Goal: Task Accomplishment & Management: Complete application form

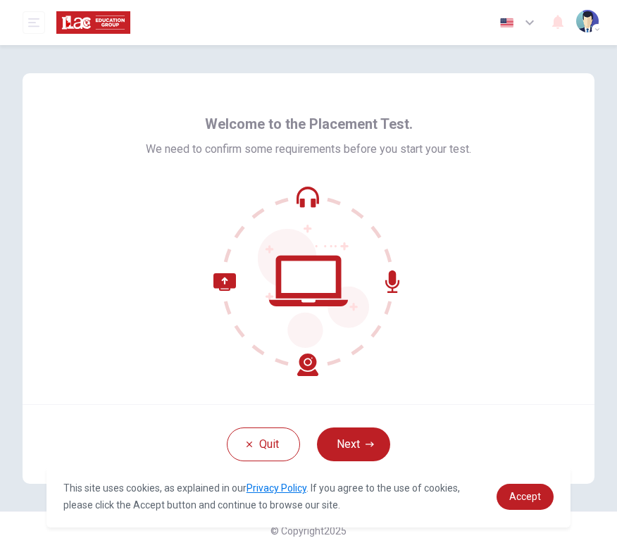
click at [360, 441] on button "Next" at bounding box center [353, 444] width 73 height 34
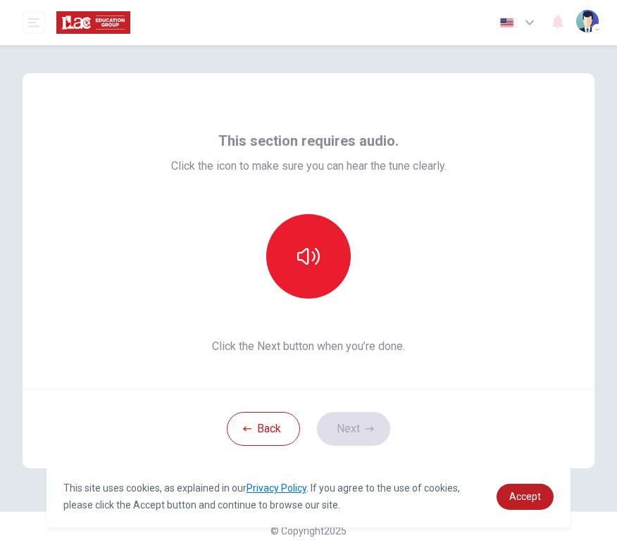
click at [296, 272] on button "button" at bounding box center [308, 256] width 84 height 84
click at [525, 487] on link "Accept" at bounding box center [524, 497] width 57 height 26
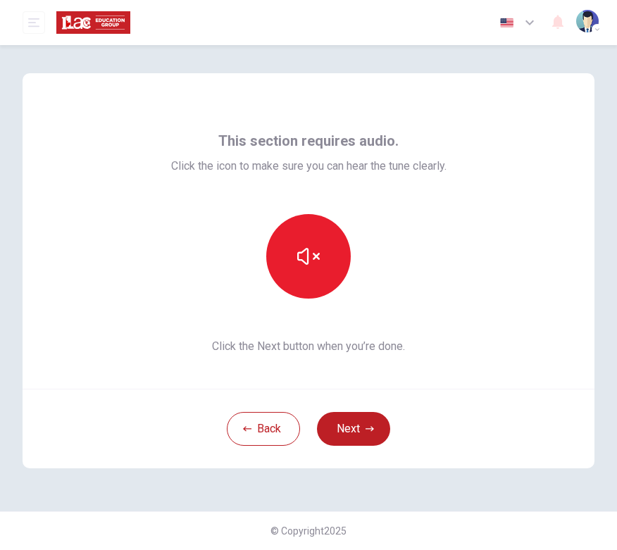
click at [361, 428] on button "Next" at bounding box center [353, 429] width 73 height 34
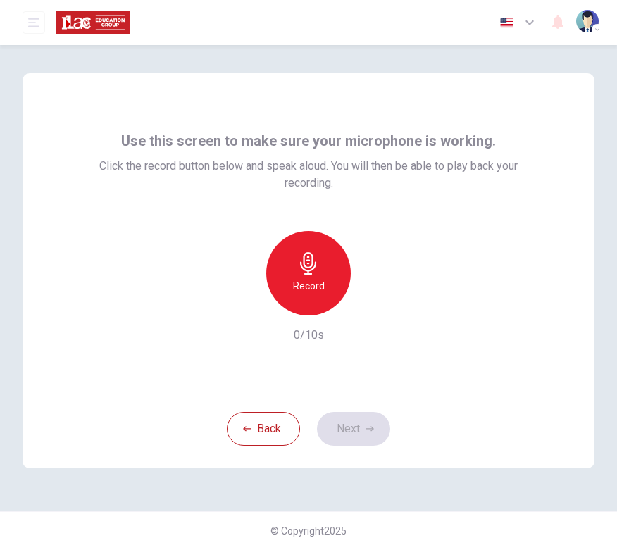
click at [310, 275] on div "Record" at bounding box center [308, 273] width 84 height 84
click at [363, 416] on button "Next" at bounding box center [353, 429] width 73 height 34
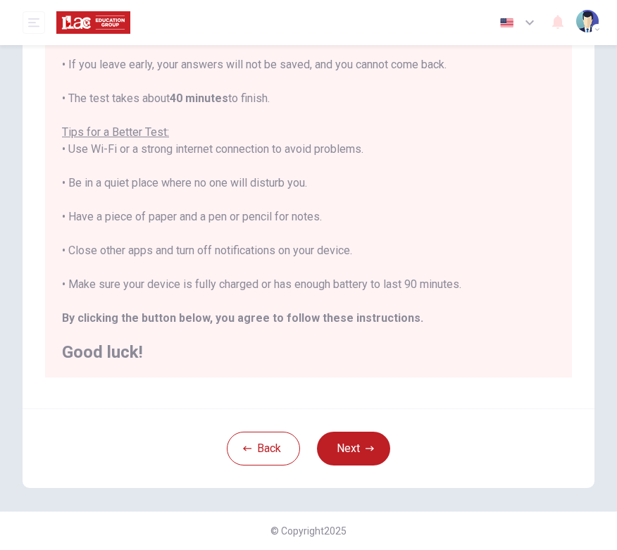
scroll to position [197, 0]
click at [355, 440] on button "Next" at bounding box center [353, 449] width 73 height 34
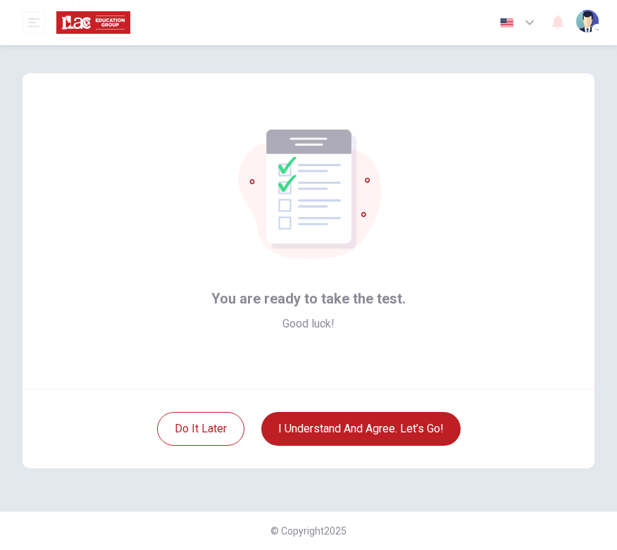
click at [406, 425] on button "I understand and agree. Let’s go!" at bounding box center [360, 429] width 199 height 34
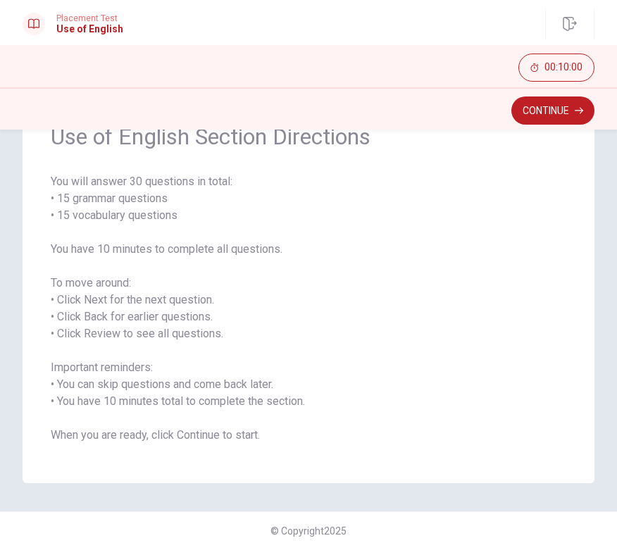
scroll to position [75, 0]
click at [551, 116] on button "Continue" at bounding box center [552, 110] width 83 height 28
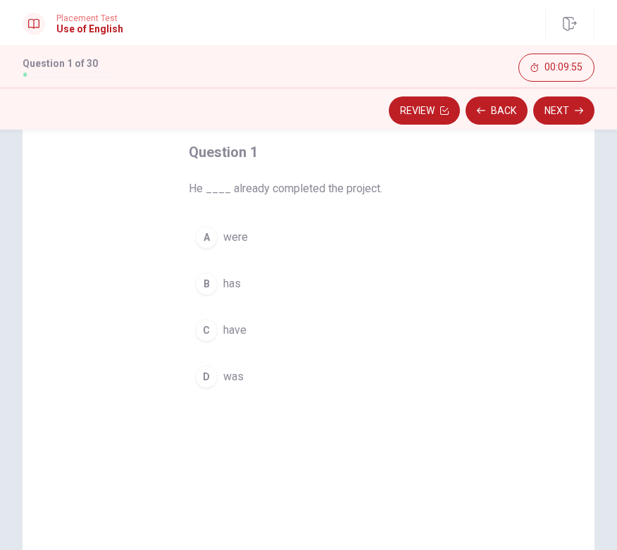
click at [236, 373] on span "was" at bounding box center [233, 376] width 20 height 17
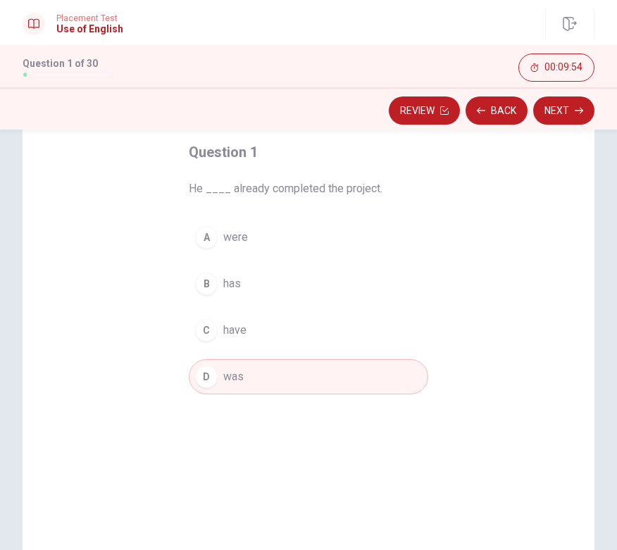
click at [580, 98] on button "Next" at bounding box center [563, 110] width 61 height 28
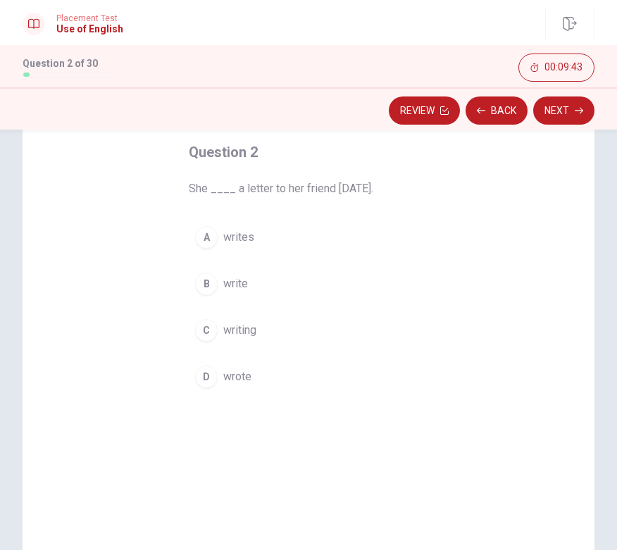
click at [243, 384] on span "wrote" at bounding box center [237, 376] width 28 height 17
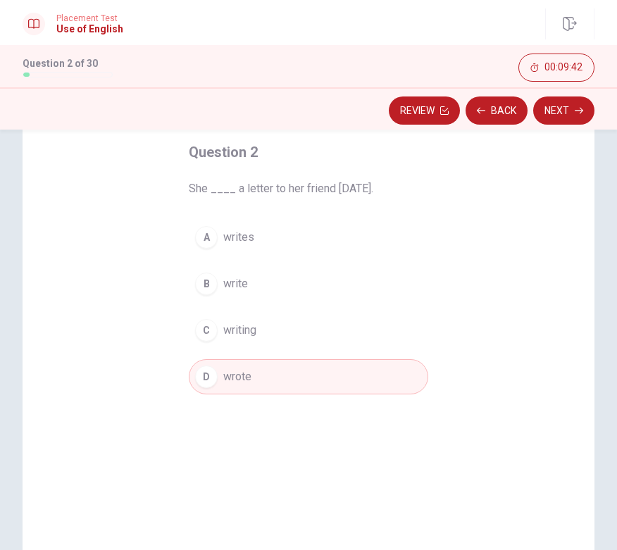
click at [568, 115] on button "Next" at bounding box center [563, 110] width 61 height 28
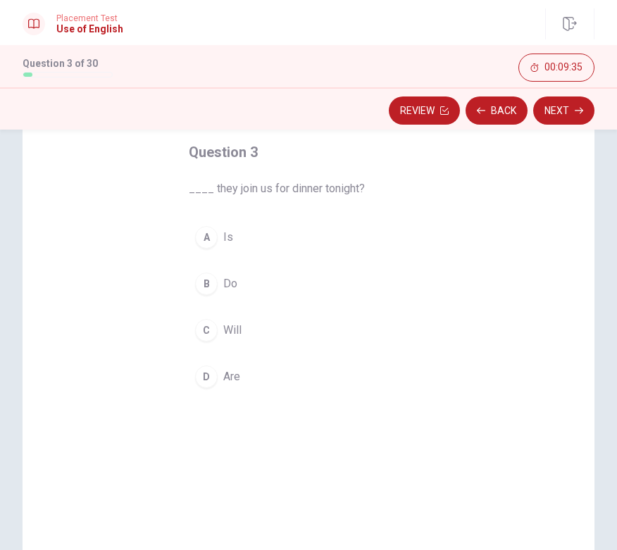
click at [222, 377] on button "D Are" at bounding box center [308, 376] width 239 height 35
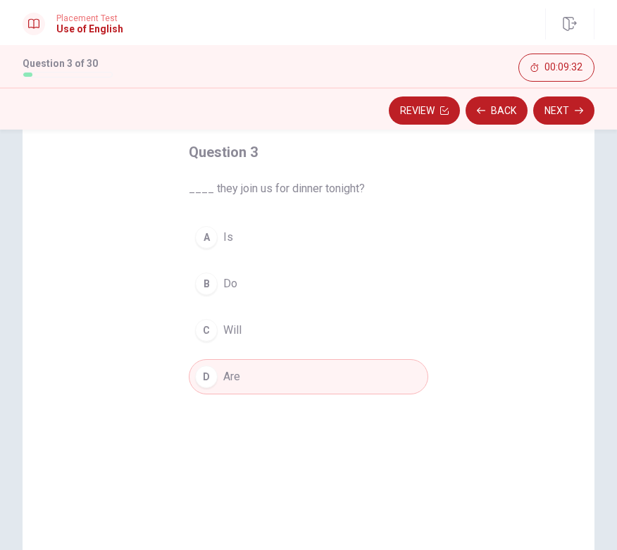
click at [558, 115] on button "Next" at bounding box center [563, 110] width 61 height 28
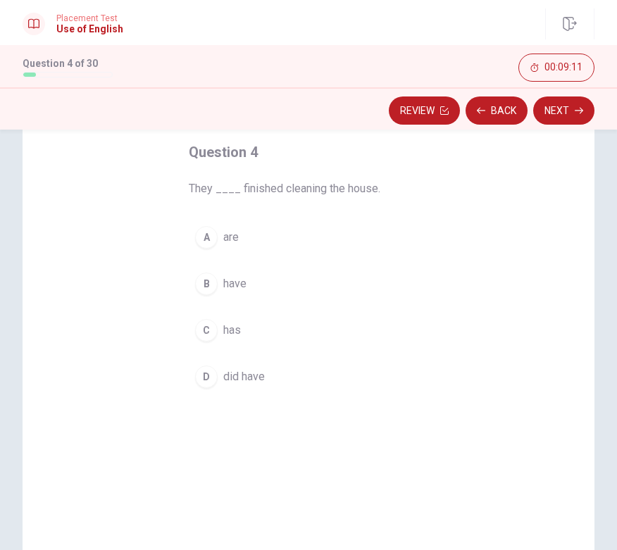
click at [248, 372] on span "did have" at bounding box center [244, 376] width 42 height 17
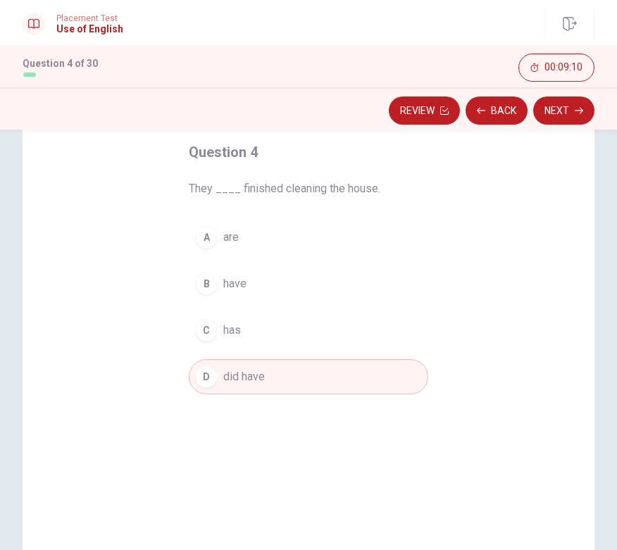
click at [554, 104] on button "Next" at bounding box center [563, 110] width 61 height 28
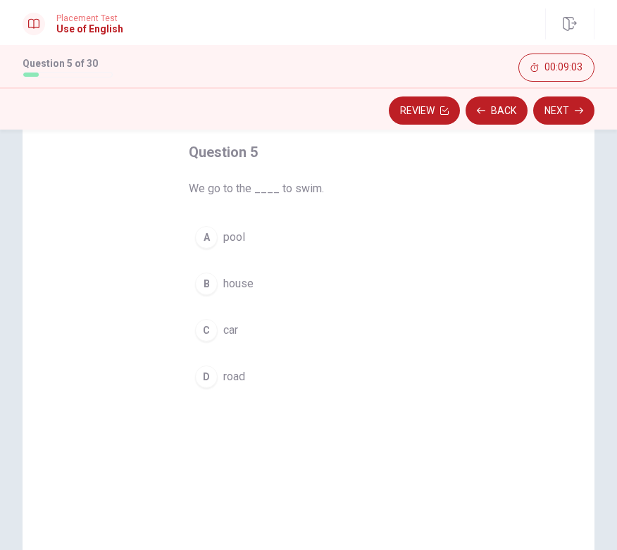
click at [230, 231] on span "pool" at bounding box center [234, 237] width 22 height 17
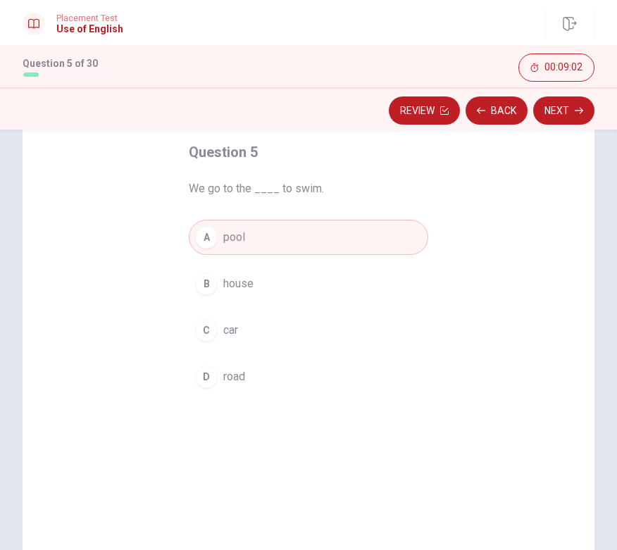
click at [563, 118] on button "Next" at bounding box center [563, 110] width 61 height 28
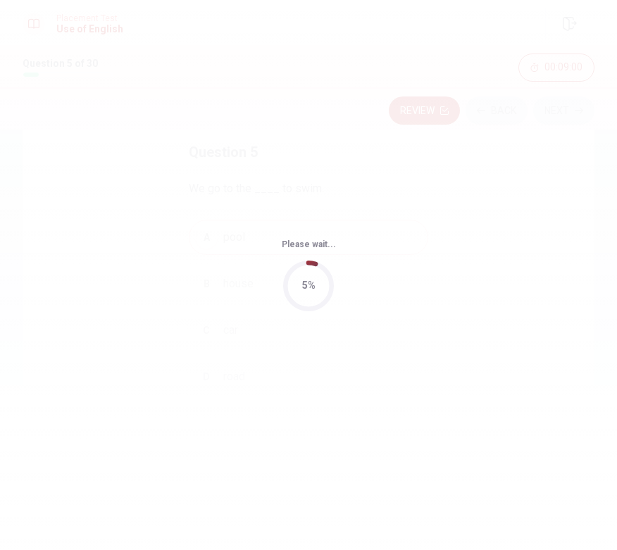
scroll to position [0, 0]
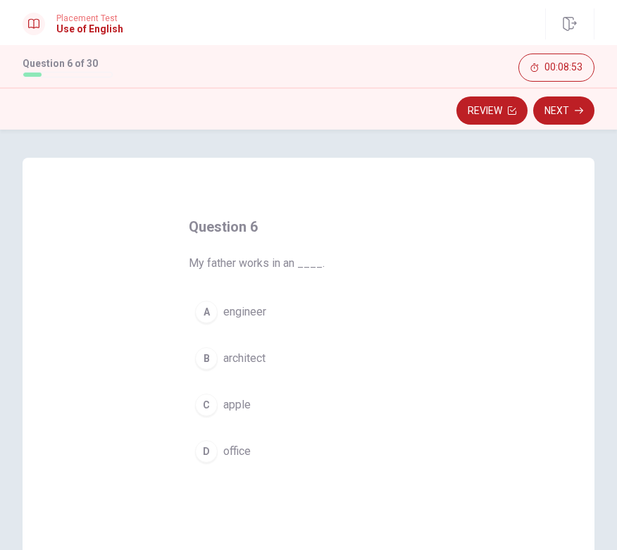
click at [238, 435] on button "D office" at bounding box center [308, 451] width 239 height 35
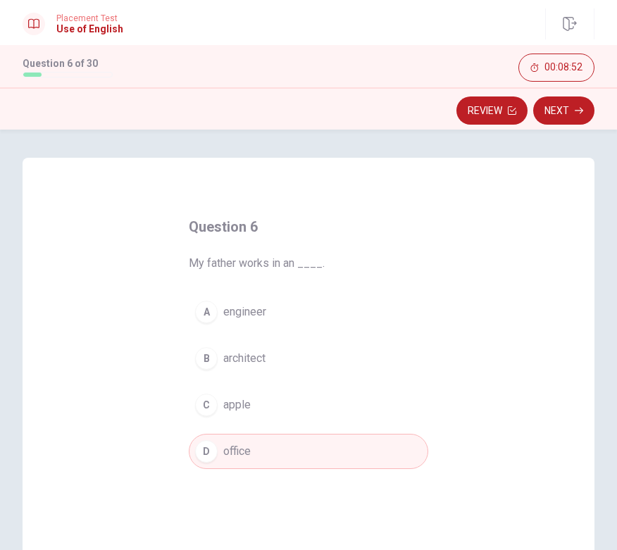
click at [572, 116] on button "Next" at bounding box center [563, 110] width 61 height 28
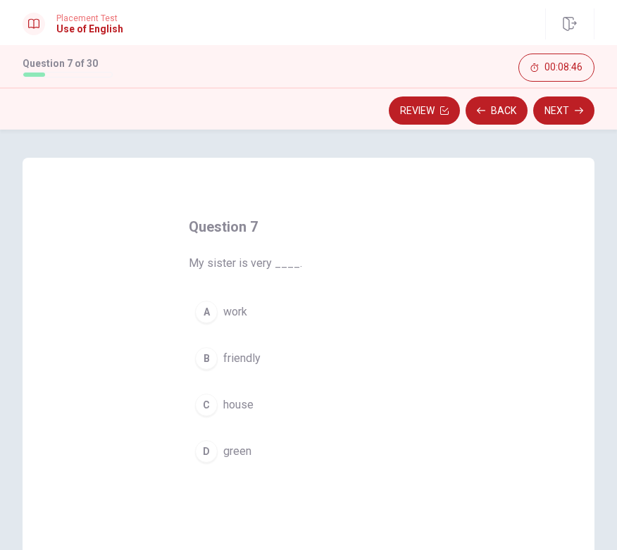
click at [236, 358] on span "friendly" at bounding box center [241, 358] width 37 height 17
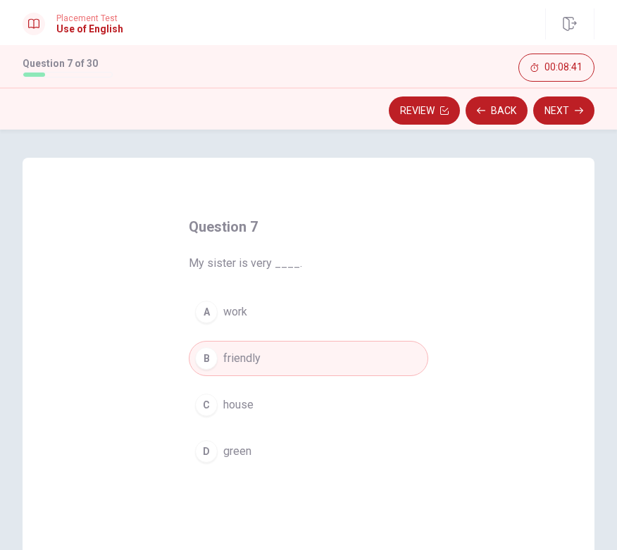
click at [557, 117] on button "Next" at bounding box center [563, 110] width 61 height 28
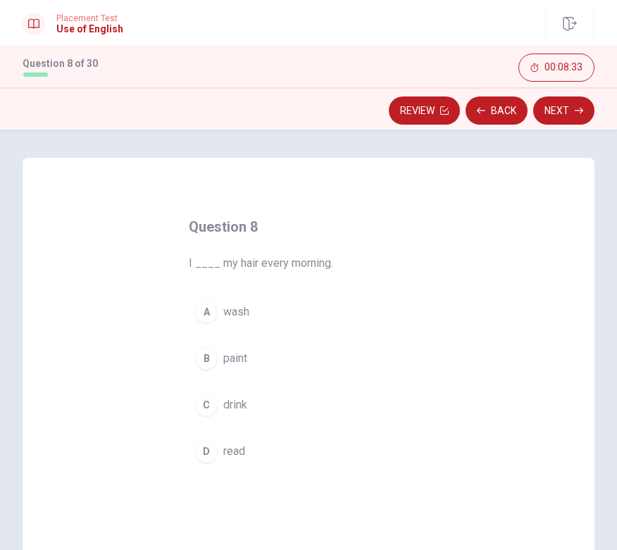
click at [236, 308] on span "wash" at bounding box center [236, 311] width 26 height 17
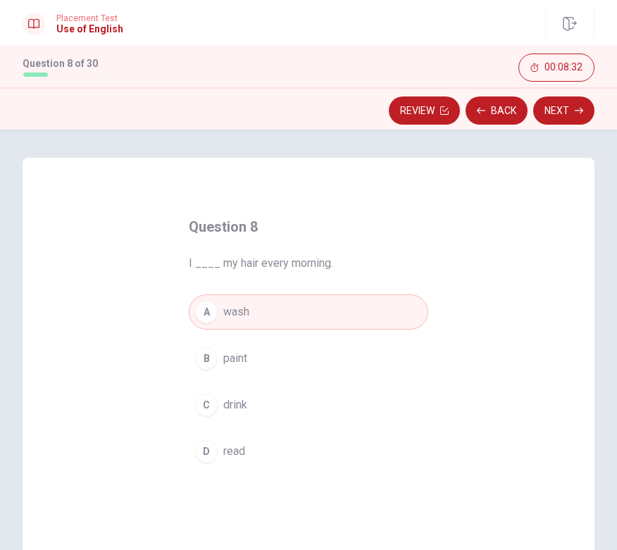
click at [553, 117] on button "Next" at bounding box center [563, 110] width 61 height 28
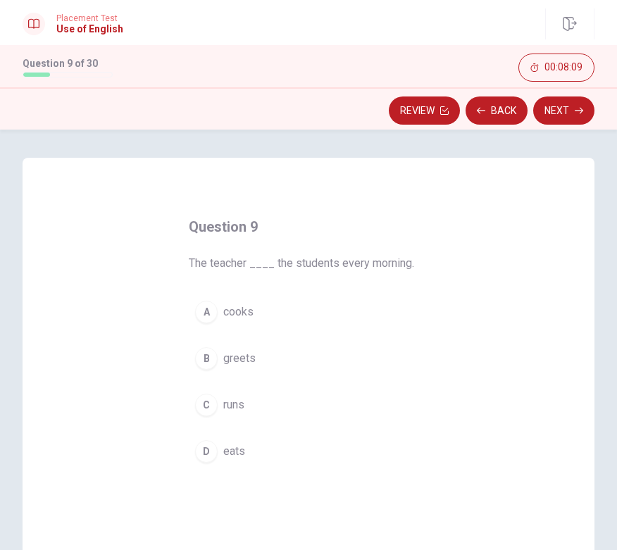
click at [239, 361] on span "greets" at bounding box center [239, 358] width 32 height 17
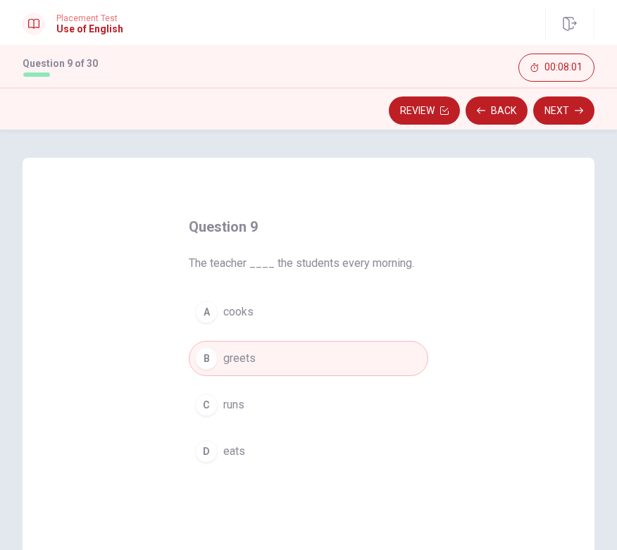
click at [561, 109] on button "Next" at bounding box center [563, 110] width 61 height 28
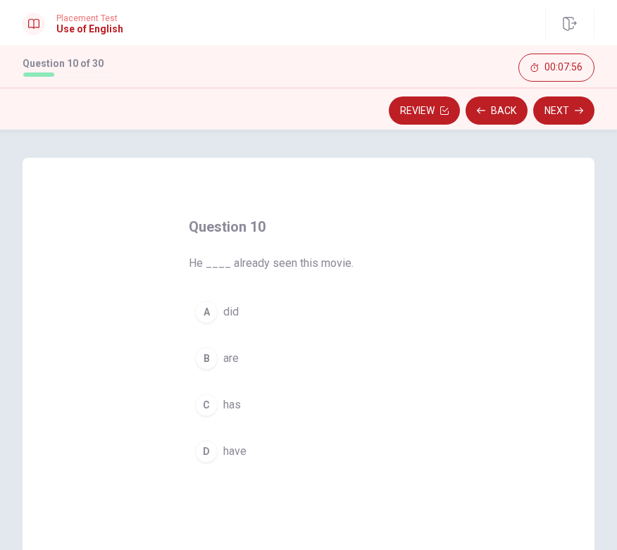
click at [230, 396] on span "has" at bounding box center [232, 404] width 18 height 17
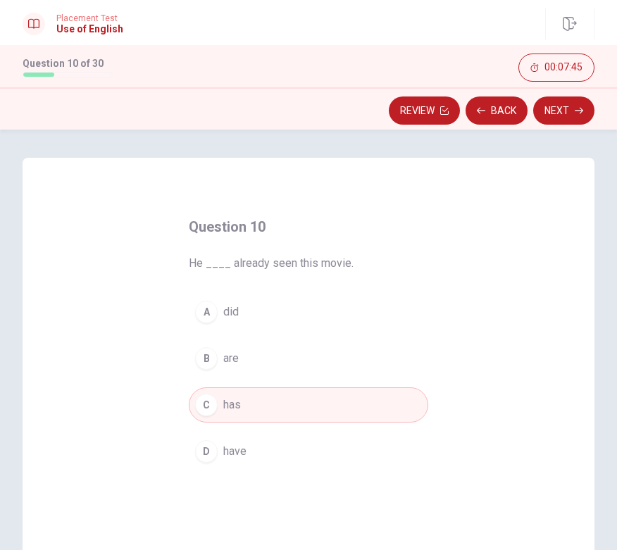
click at [563, 107] on button "Next" at bounding box center [563, 110] width 61 height 28
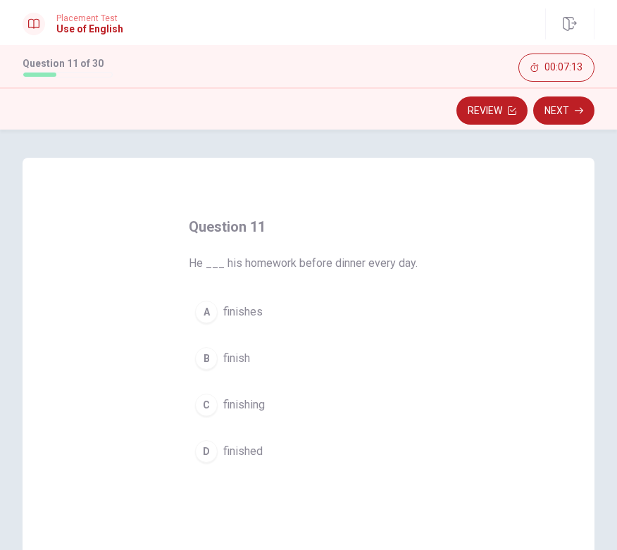
click at [250, 317] on span "finishes" at bounding box center [242, 311] width 39 height 17
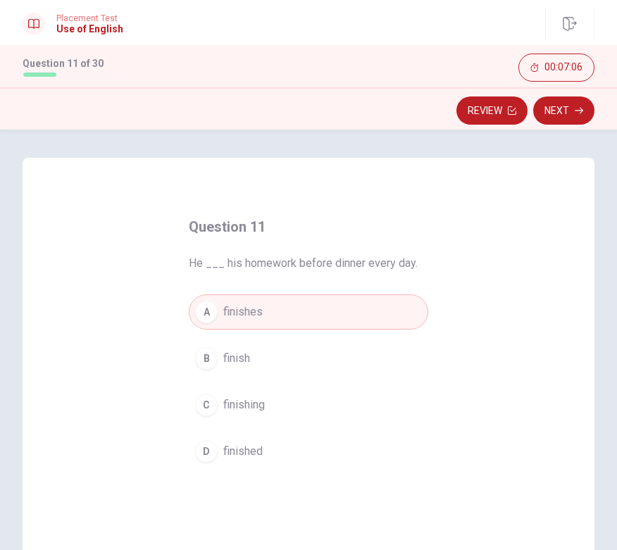
click at [237, 355] on span "finish" at bounding box center [236, 358] width 27 height 17
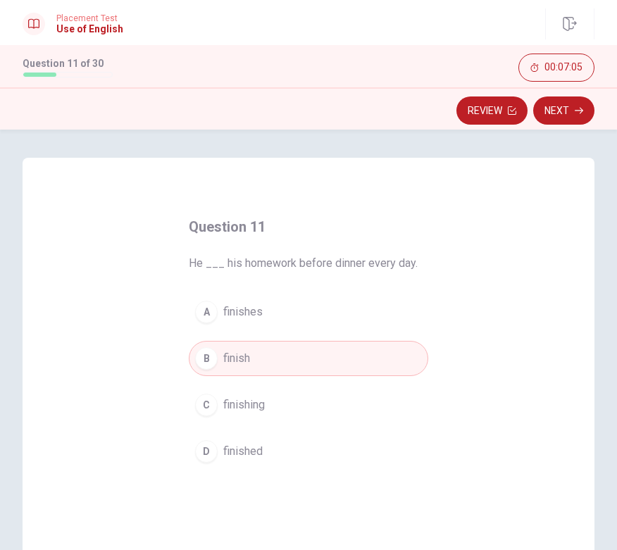
click at [571, 103] on button "Next" at bounding box center [563, 110] width 61 height 28
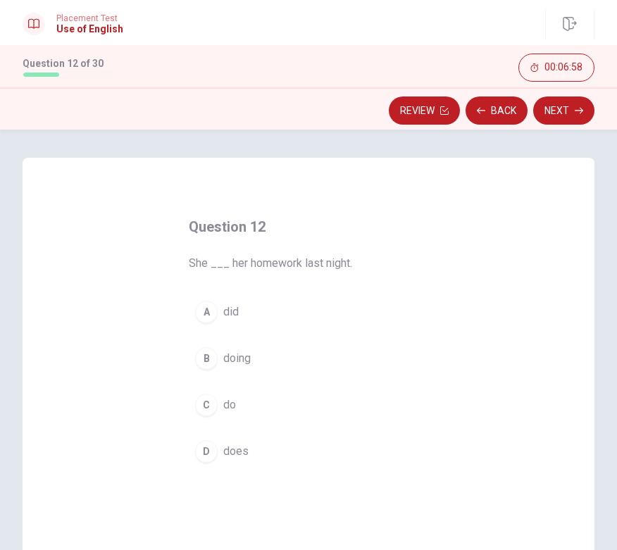
click at [243, 353] on span "doing" at bounding box center [236, 358] width 27 height 17
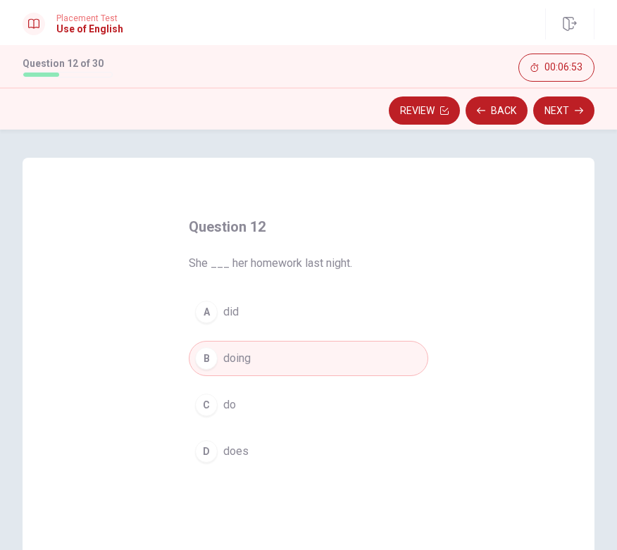
click at [568, 120] on button "Next" at bounding box center [563, 110] width 61 height 28
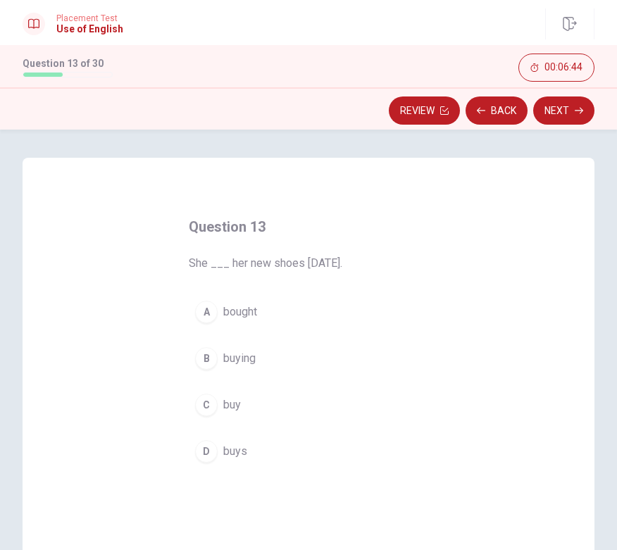
click at [244, 313] on span "bought" at bounding box center [240, 311] width 34 height 17
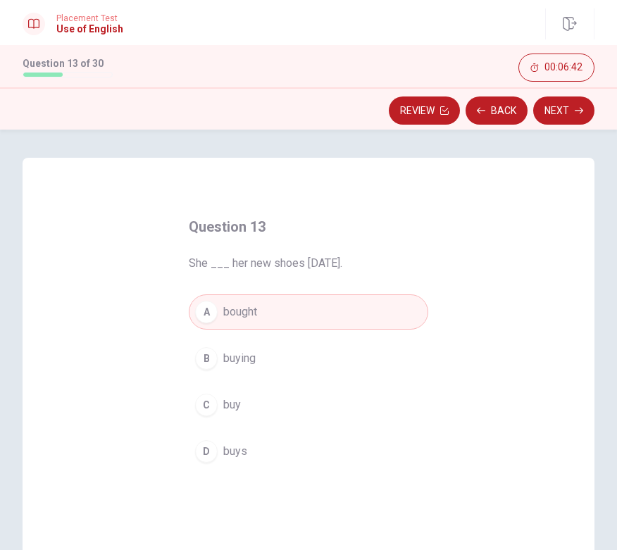
click at [496, 109] on button "Back" at bounding box center [496, 110] width 62 height 28
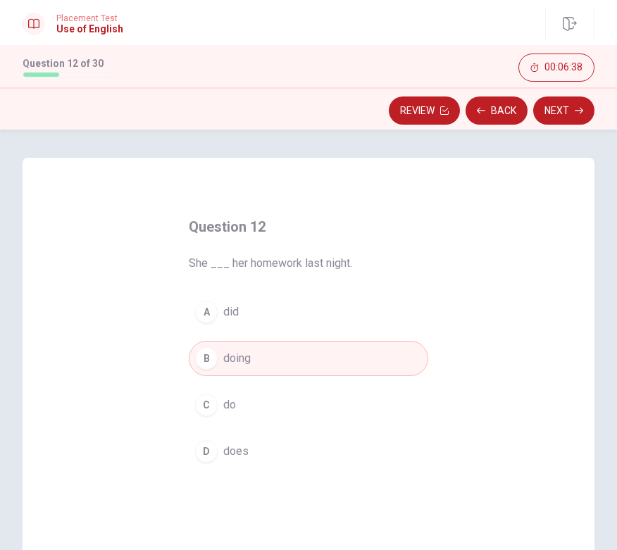
click at [229, 319] on span "did" at bounding box center [230, 311] width 15 height 17
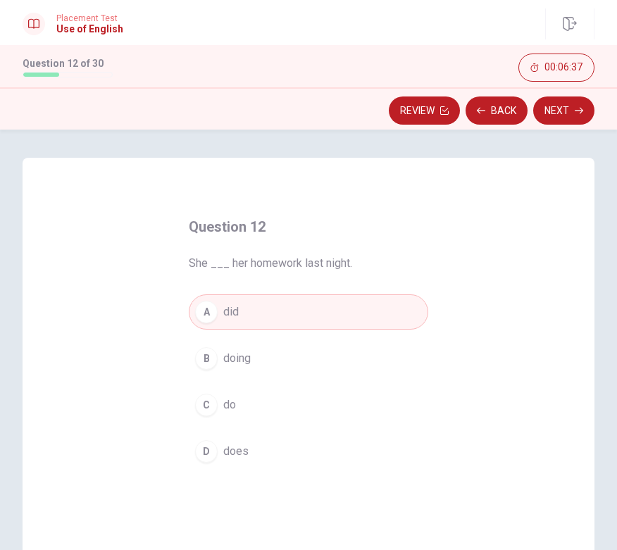
click at [492, 117] on button "Back" at bounding box center [496, 110] width 62 height 28
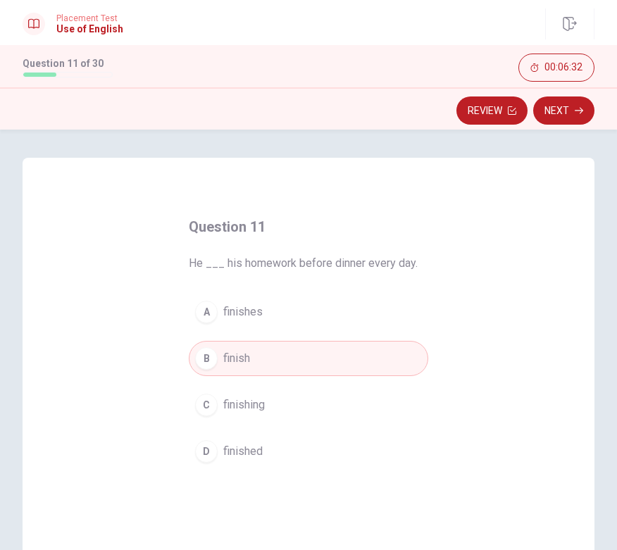
click at [556, 118] on button "Next" at bounding box center [563, 110] width 61 height 28
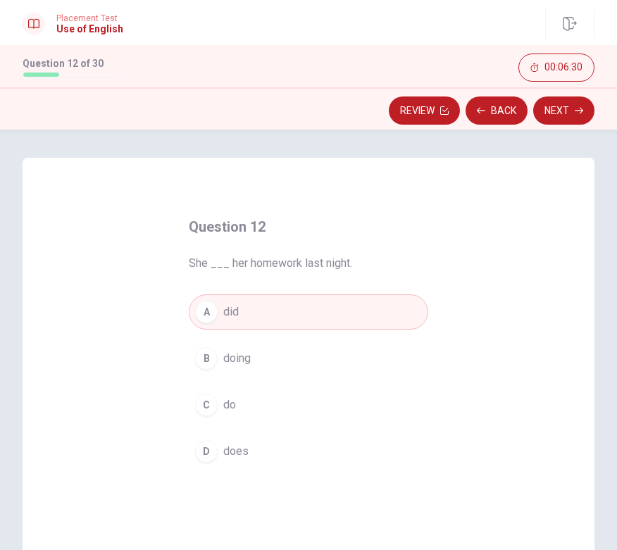
click at [568, 109] on button "Next" at bounding box center [563, 110] width 61 height 28
click at [572, 116] on button "Next" at bounding box center [563, 110] width 61 height 28
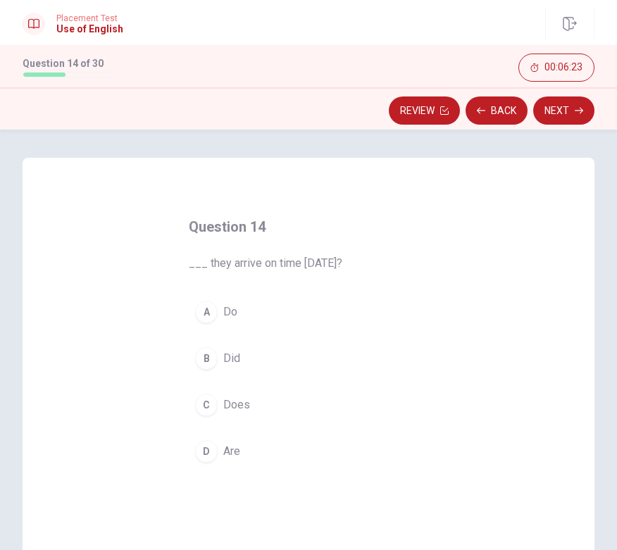
click at [238, 355] on span "Did" at bounding box center [231, 358] width 17 height 17
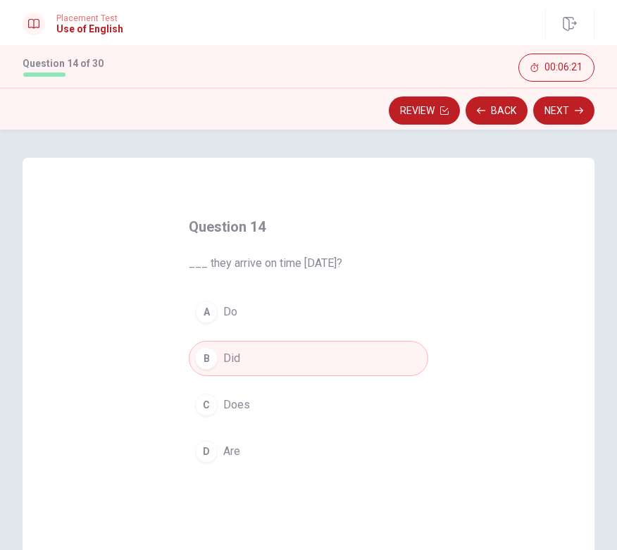
click at [572, 112] on button "Next" at bounding box center [563, 110] width 61 height 28
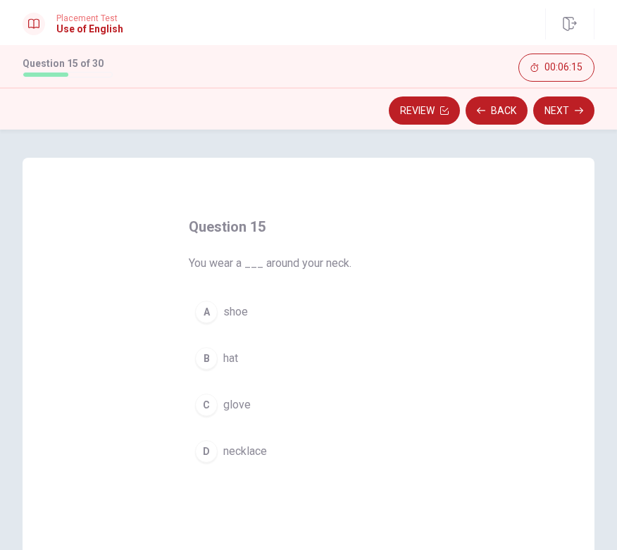
click at [248, 452] on span "necklace" at bounding box center [245, 451] width 44 height 17
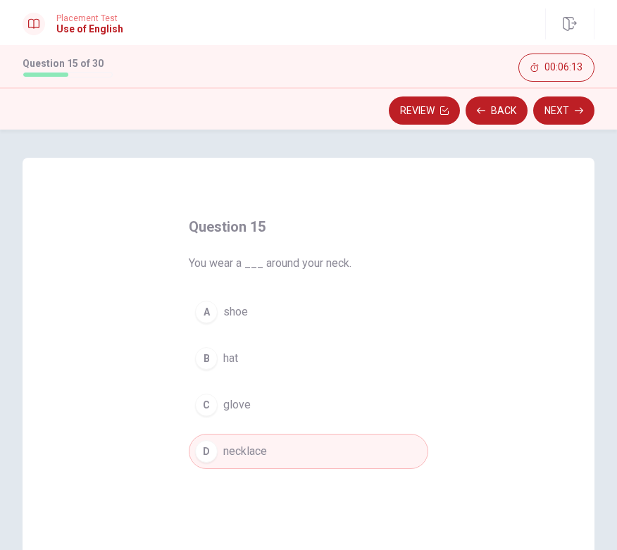
click at [562, 115] on button "Next" at bounding box center [563, 110] width 61 height 28
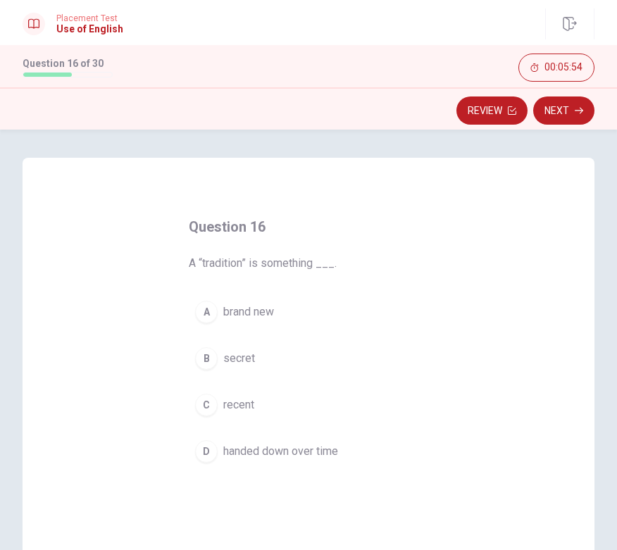
click at [287, 451] on span "handed down over time" at bounding box center [280, 451] width 115 height 17
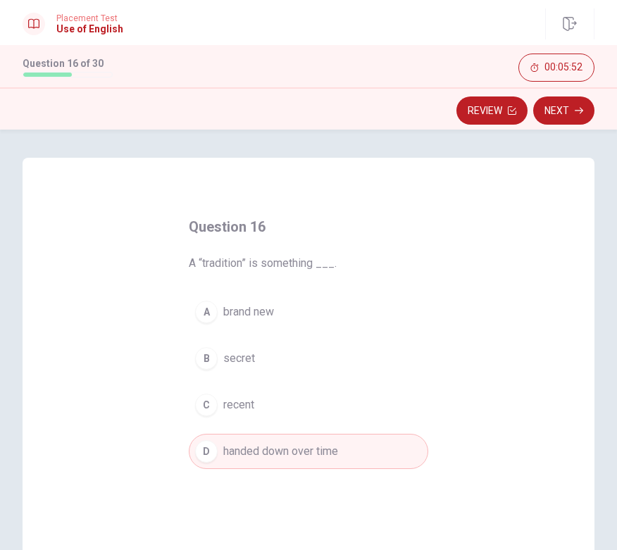
click at [572, 117] on button "Next" at bounding box center [563, 110] width 61 height 28
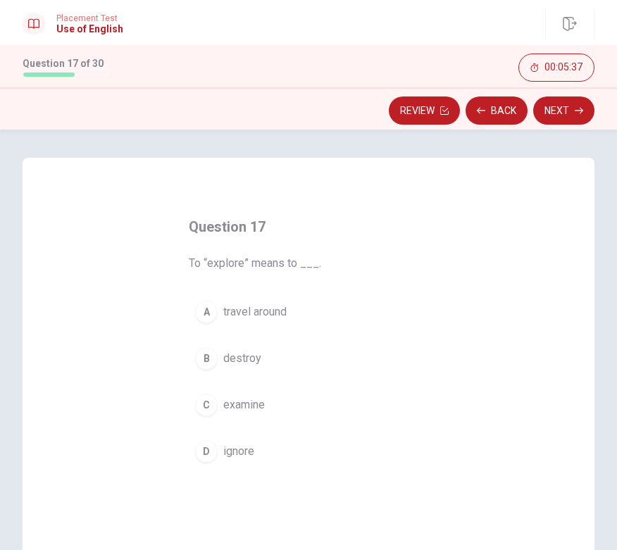
click at [262, 312] on span "travel around" at bounding box center [254, 311] width 63 height 17
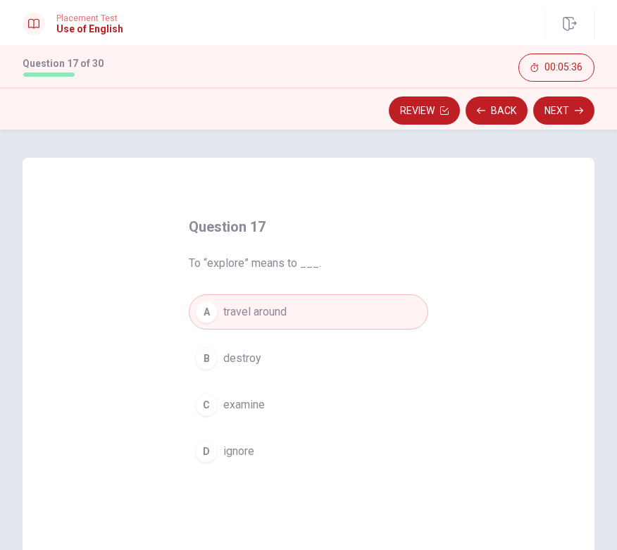
click at [568, 114] on button "Next" at bounding box center [563, 110] width 61 height 28
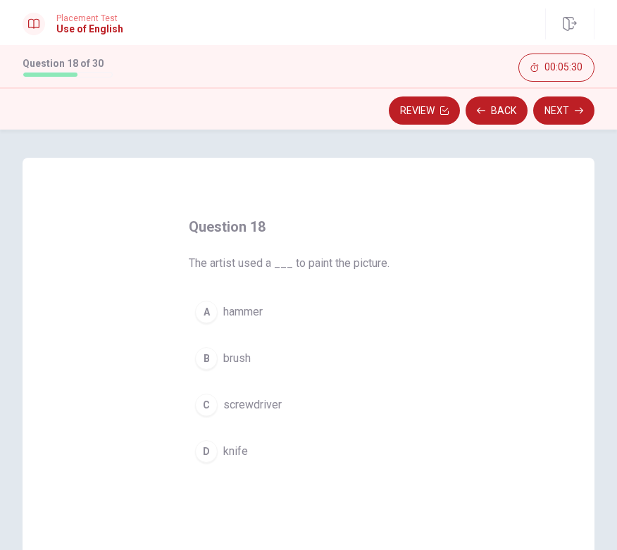
click at [253, 361] on button "B brush" at bounding box center [308, 358] width 239 height 35
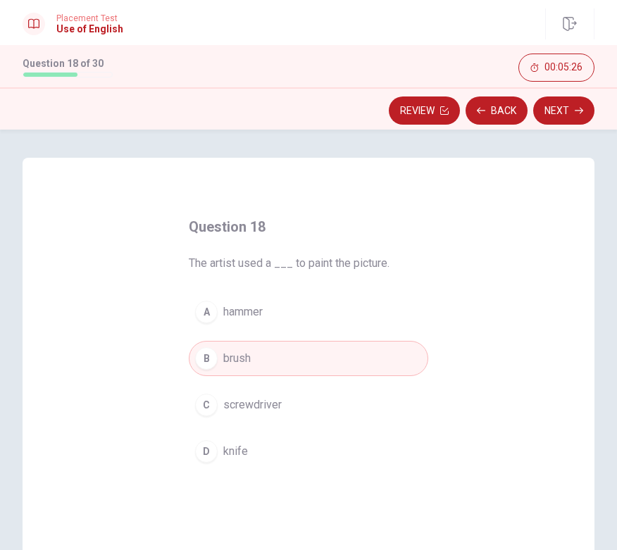
click at [575, 117] on button "Next" at bounding box center [563, 110] width 61 height 28
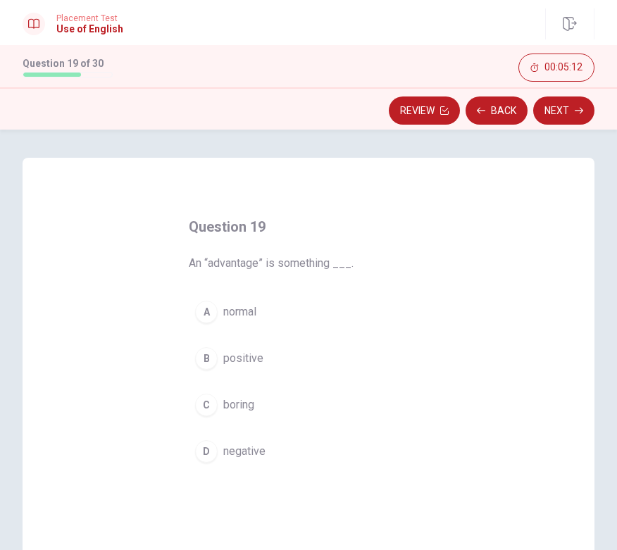
click at [253, 361] on span "positive" at bounding box center [243, 358] width 40 height 17
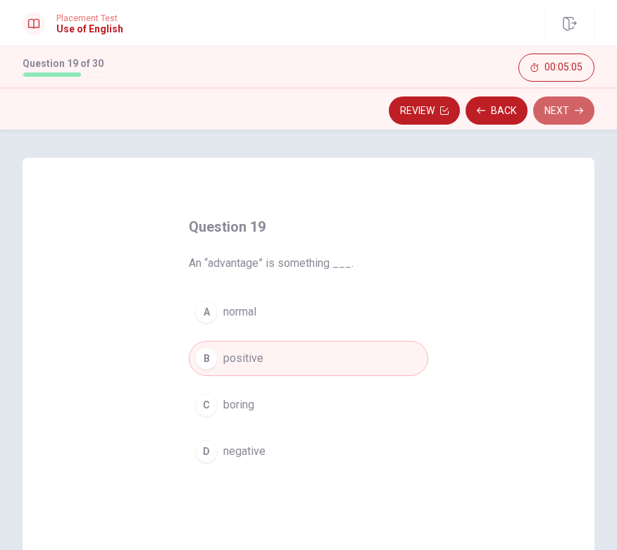
click at [570, 110] on button "Next" at bounding box center [563, 110] width 61 height 28
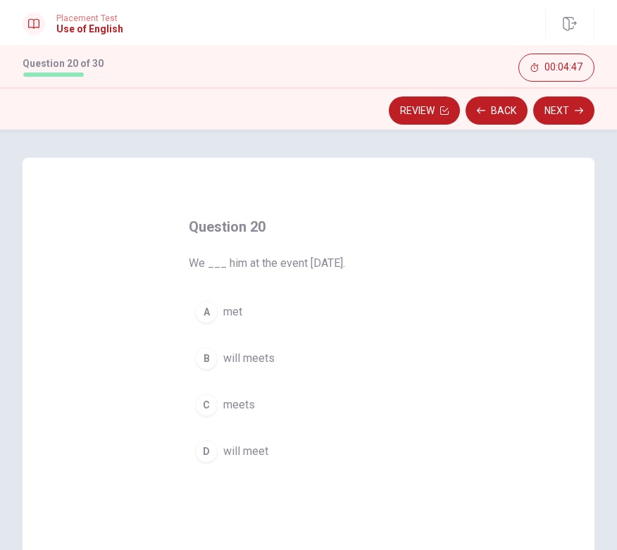
click at [261, 452] on span "will meet" at bounding box center [245, 451] width 45 height 17
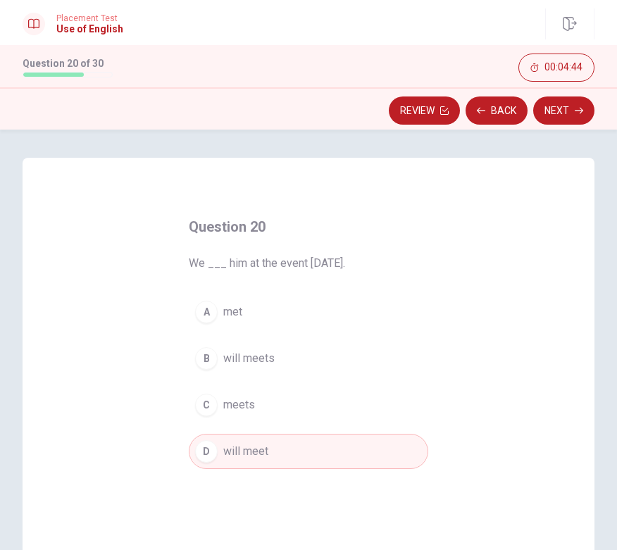
click at [564, 113] on button "Next" at bounding box center [563, 110] width 61 height 28
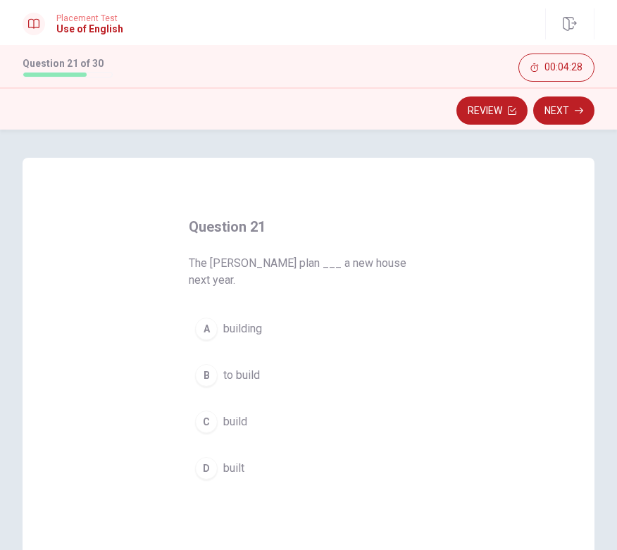
click at [258, 320] on span "building" at bounding box center [242, 328] width 39 height 17
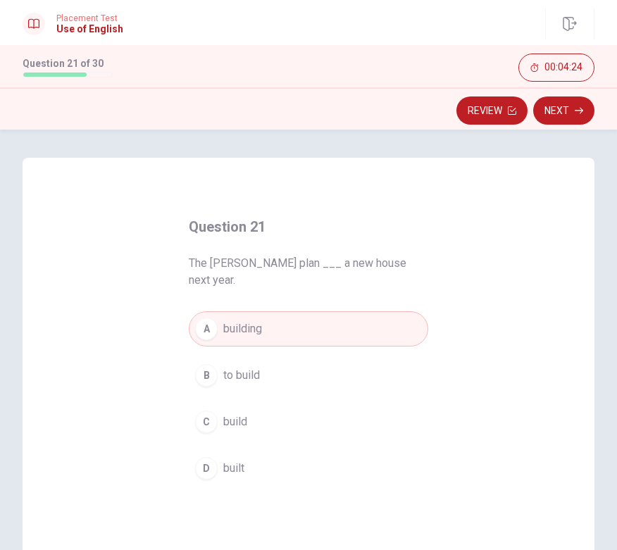
click at [568, 113] on button "Next" at bounding box center [563, 110] width 61 height 28
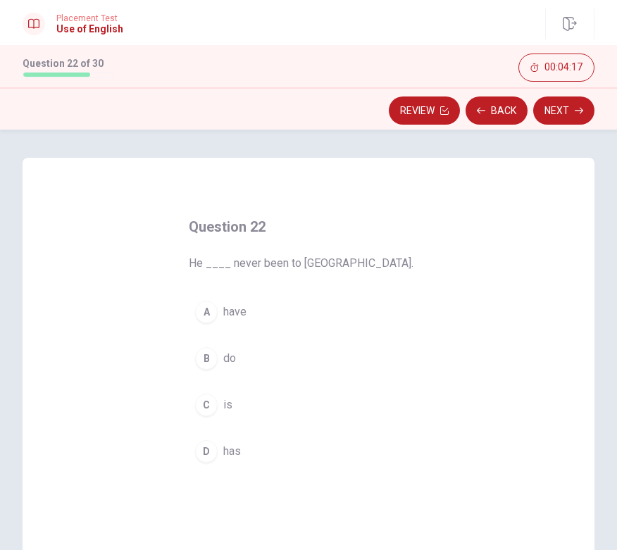
click at [242, 441] on button "D has" at bounding box center [308, 451] width 239 height 35
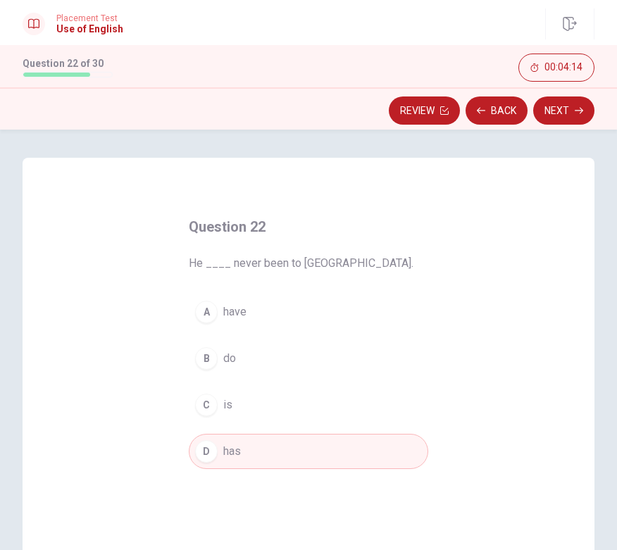
click at [569, 108] on button "Next" at bounding box center [563, 110] width 61 height 28
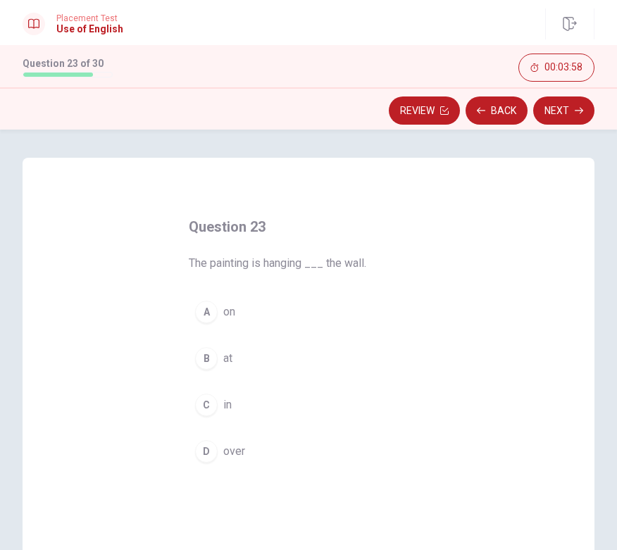
click at [239, 351] on button "B at" at bounding box center [308, 358] width 239 height 35
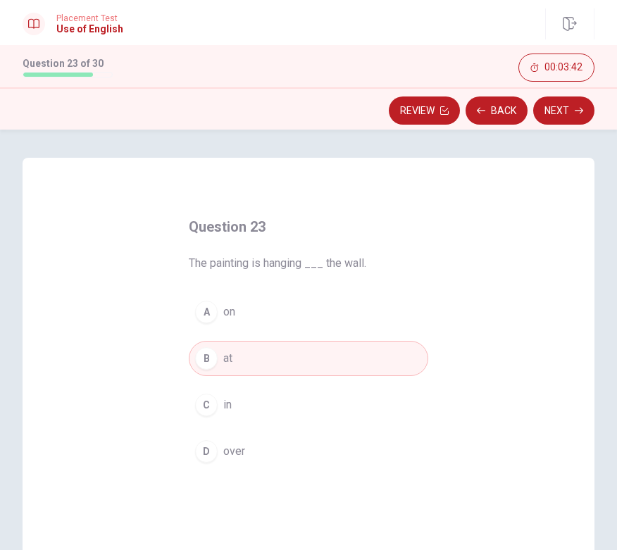
click at [239, 450] on span "over" at bounding box center [234, 451] width 22 height 17
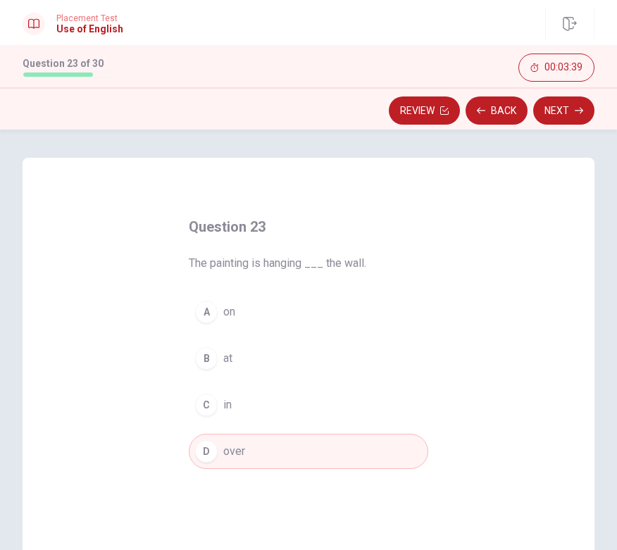
click at [570, 110] on button "Next" at bounding box center [563, 110] width 61 height 28
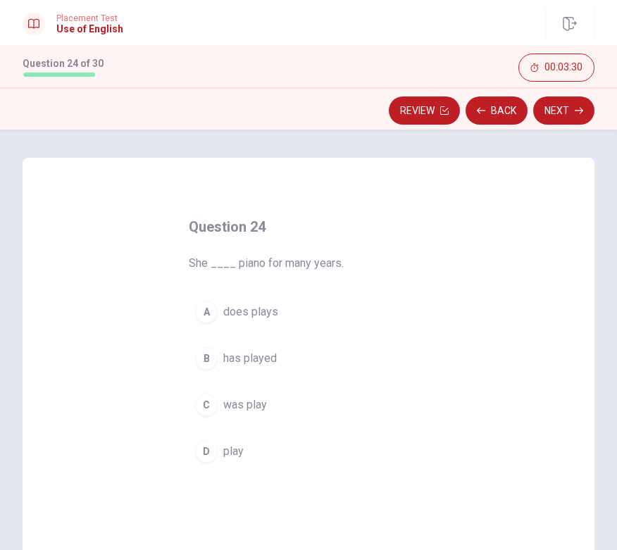
click at [255, 404] on span "was play" at bounding box center [245, 404] width 44 height 17
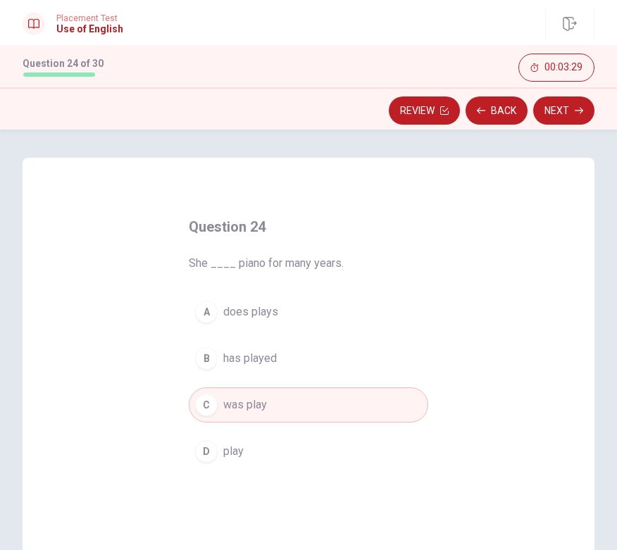
click at [570, 113] on button "Next" at bounding box center [563, 110] width 61 height 28
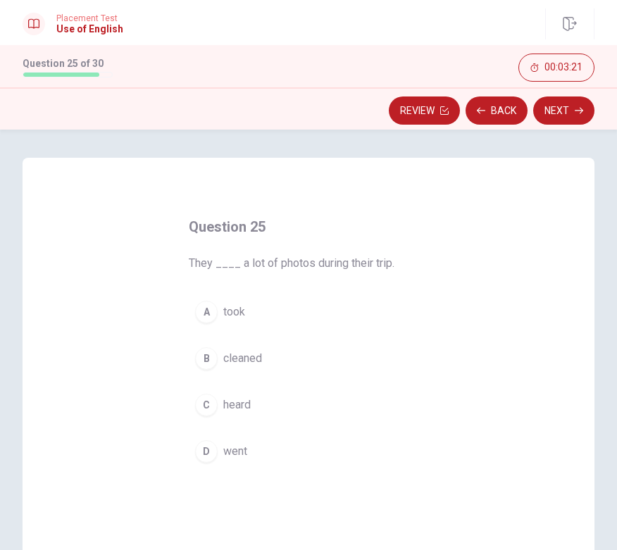
click at [243, 308] on span "took" at bounding box center [234, 311] width 22 height 17
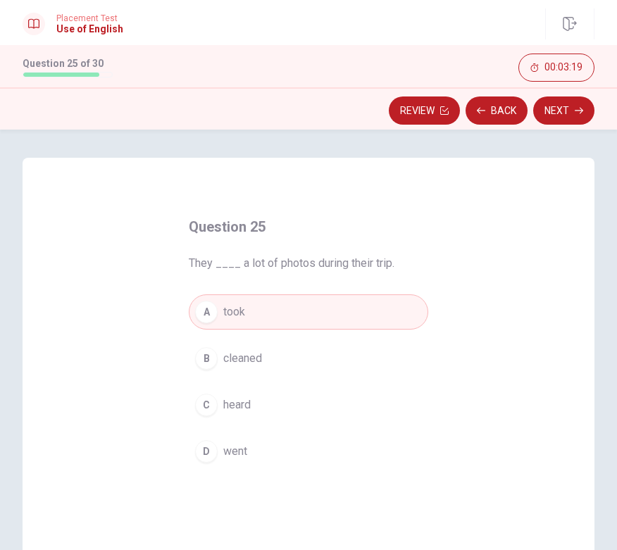
click at [572, 115] on button "Next" at bounding box center [563, 110] width 61 height 28
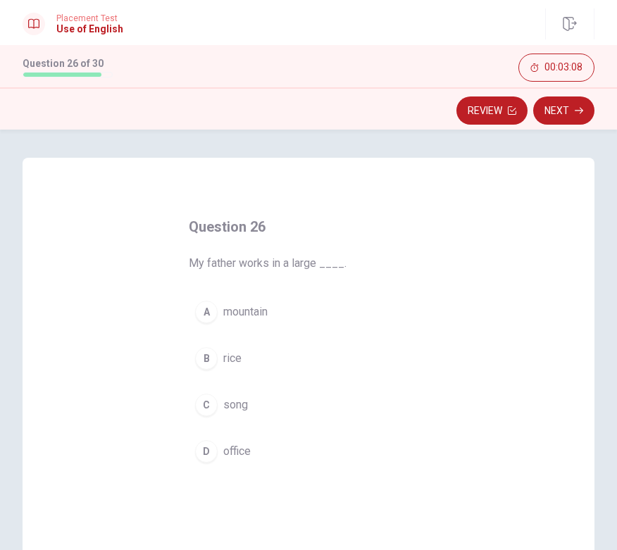
click at [213, 452] on div "D" at bounding box center [206, 451] width 23 height 23
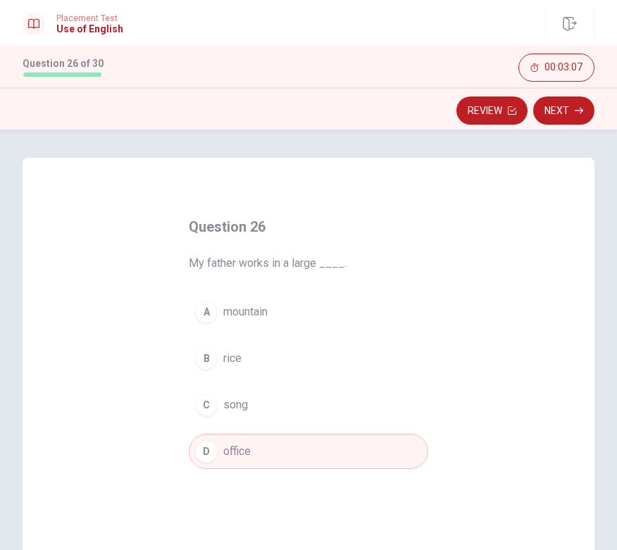
click at [568, 118] on button "Next" at bounding box center [563, 110] width 61 height 28
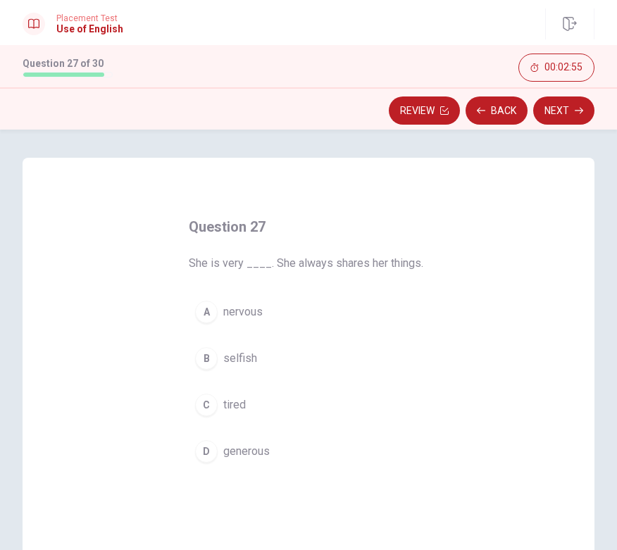
click at [246, 446] on span "generous" at bounding box center [246, 451] width 46 height 17
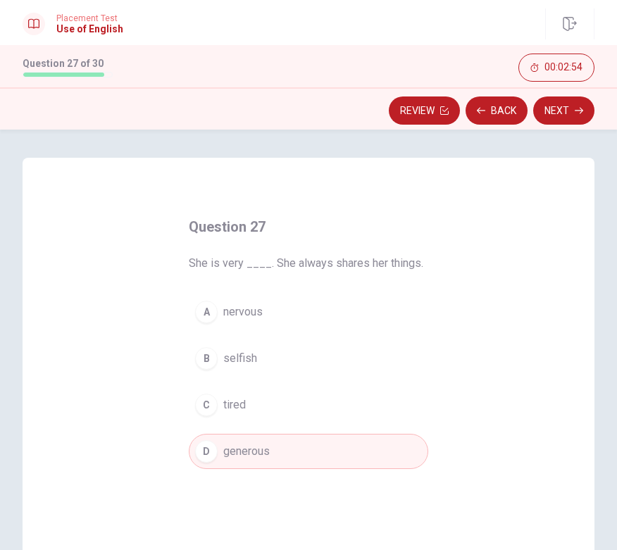
click at [581, 97] on button "Next" at bounding box center [563, 110] width 61 height 28
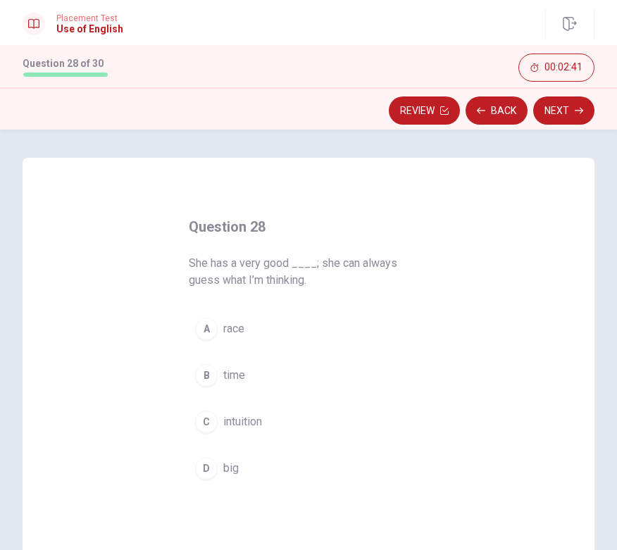
click at [246, 422] on span "intuition" at bounding box center [242, 421] width 39 height 17
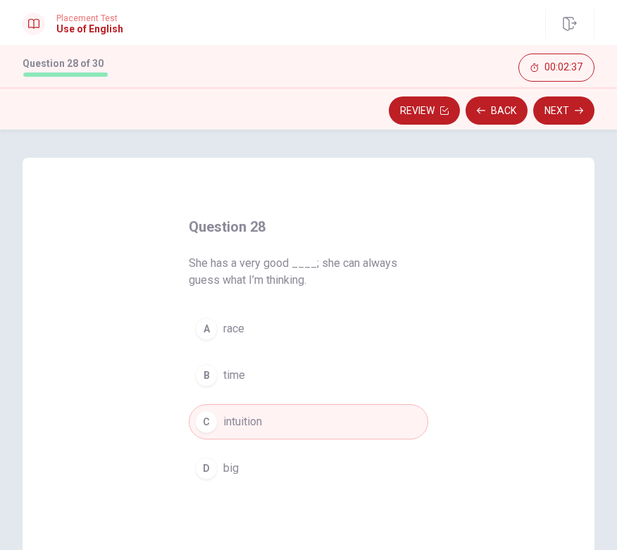
click at [568, 118] on button "Next" at bounding box center [563, 110] width 61 height 28
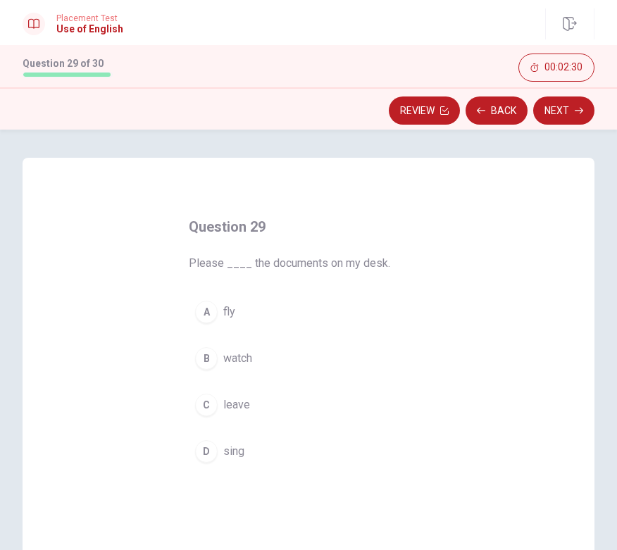
click at [236, 404] on span "leave" at bounding box center [236, 404] width 27 height 17
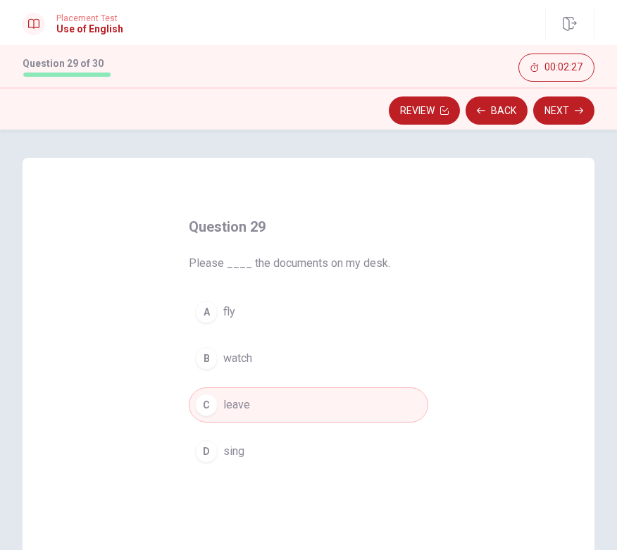
click at [571, 115] on button "Next" at bounding box center [563, 110] width 61 height 28
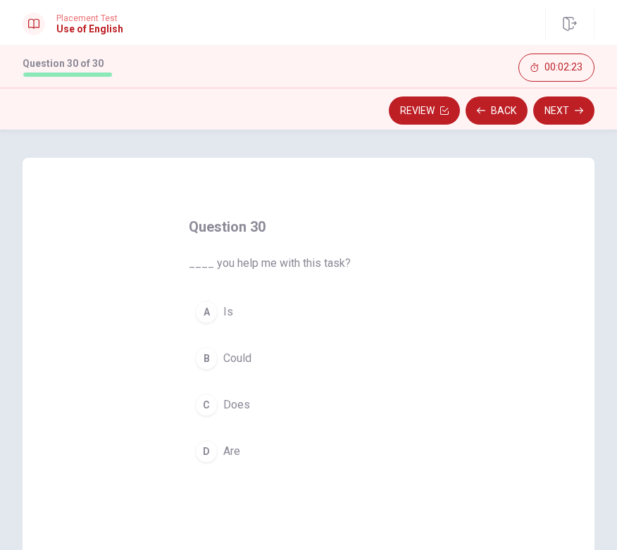
click at [232, 453] on span "Are" at bounding box center [231, 451] width 17 height 17
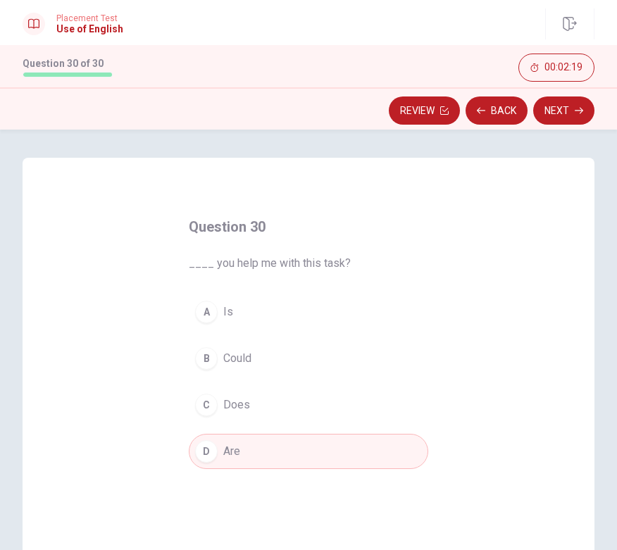
click at [570, 115] on button "Next" at bounding box center [563, 110] width 61 height 28
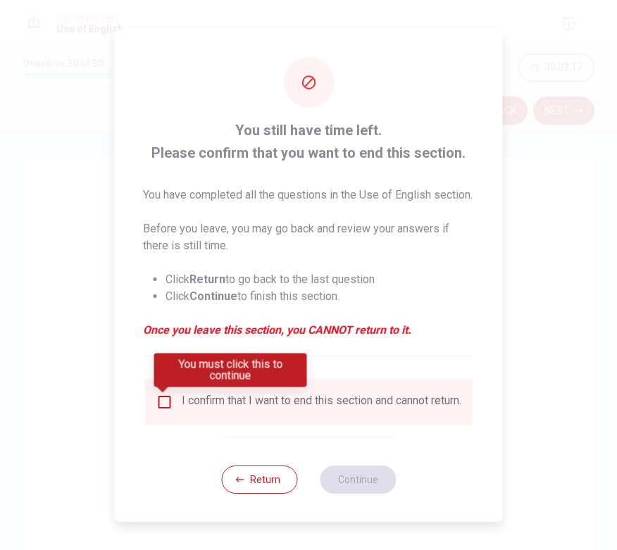
click at [156, 402] on input "You must click this to continue" at bounding box center [164, 402] width 17 height 17
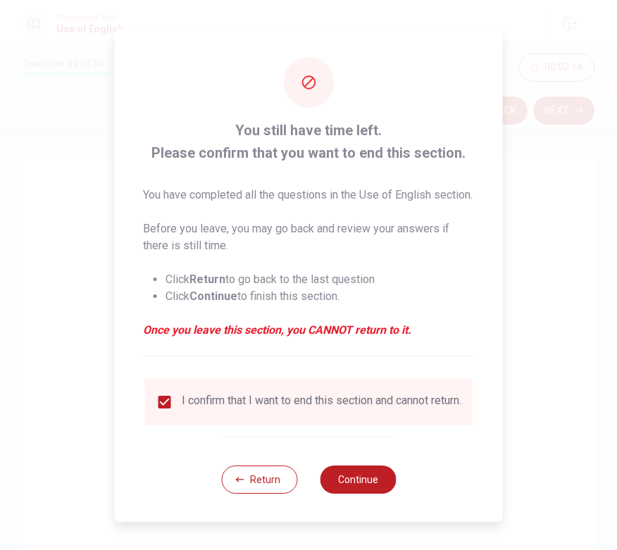
click at [368, 489] on button "Continue" at bounding box center [358, 479] width 76 height 28
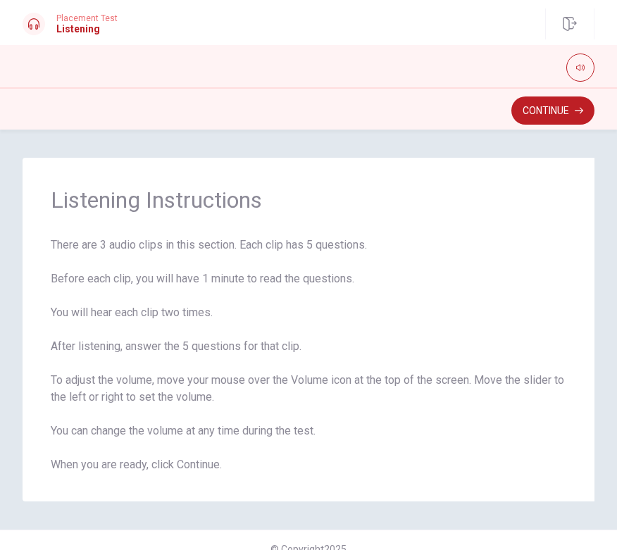
click at [561, 110] on button "Continue" at bounding box center [552, 110] width 83 height 28
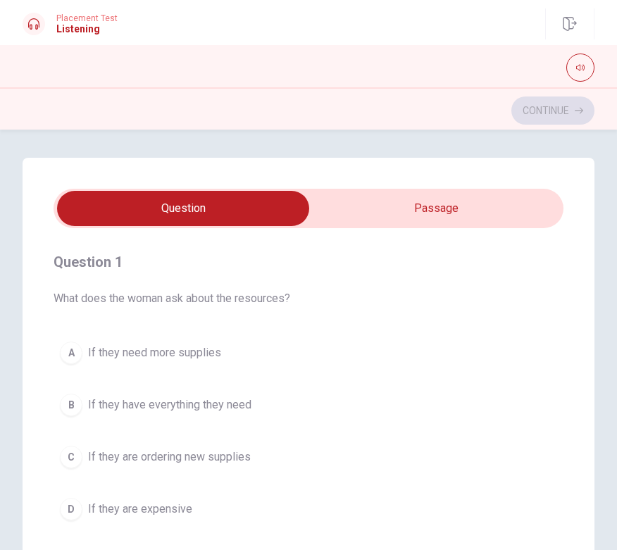
click at [580, 64] on icon "button" at bounding box center [580, 67] width 8 height 8
click at [92, 34] on h1 "Listening" at bounding box center [86, 28] width 61 height 11
click at [65, 37] on div "Placement Test Listening Continue" at bounding box center [308, 23] width 617 height 31
click at [576, 60] on button "button" at bounding box center [580, 68] width 28 height 28
type input "23"
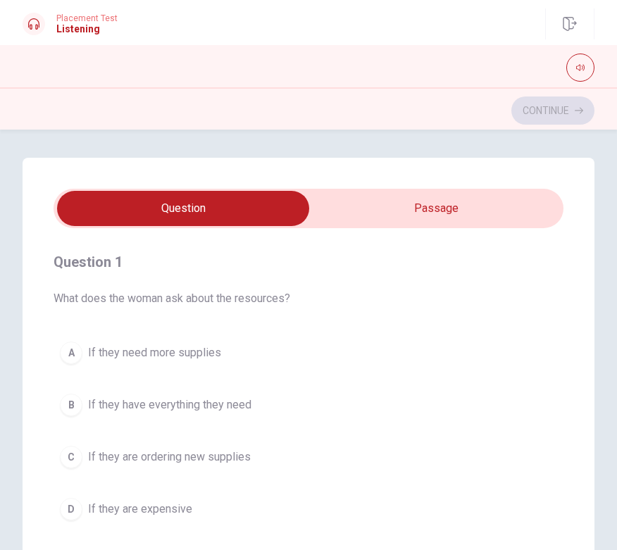
click at [458, 208] on input "checkbox" at bounding box center [183, 208] width 765 height 35
checkbox input "true"
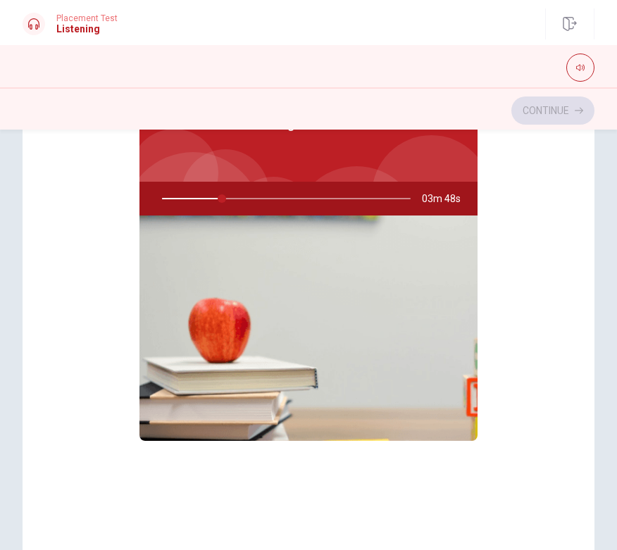
scroll to position [73, 0]
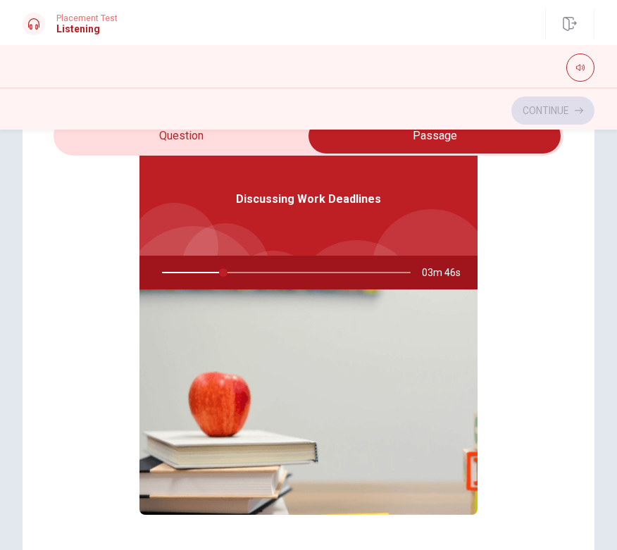
click at [396, 361] on img at bounding box center [308, 401] width 338 height 225
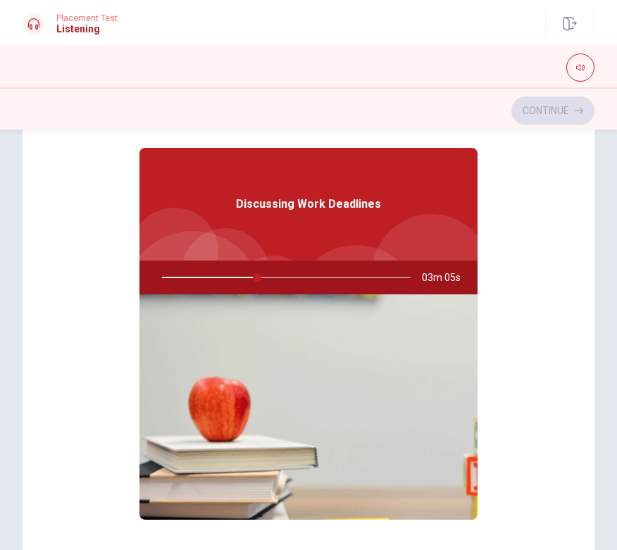
scroll to position [36, 0]
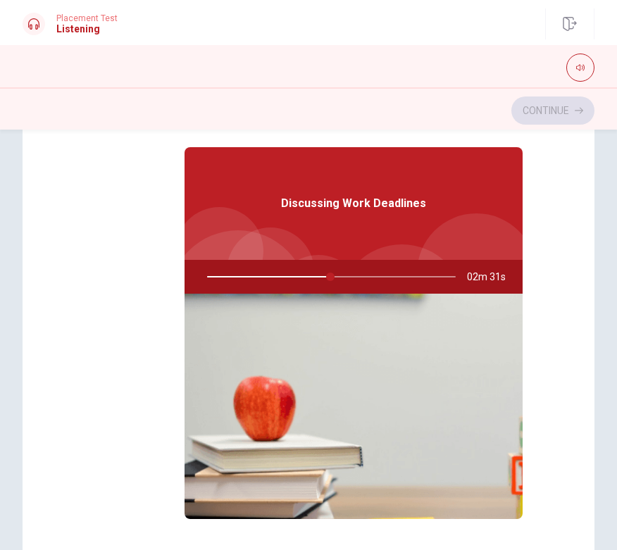
type input "50"
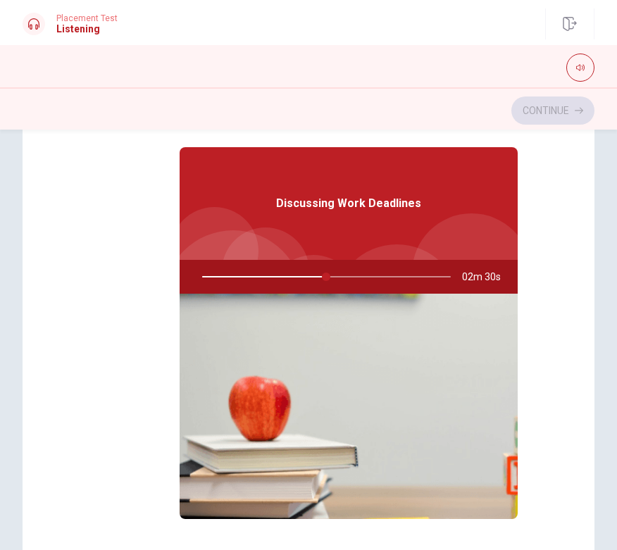
checkbox input "false"
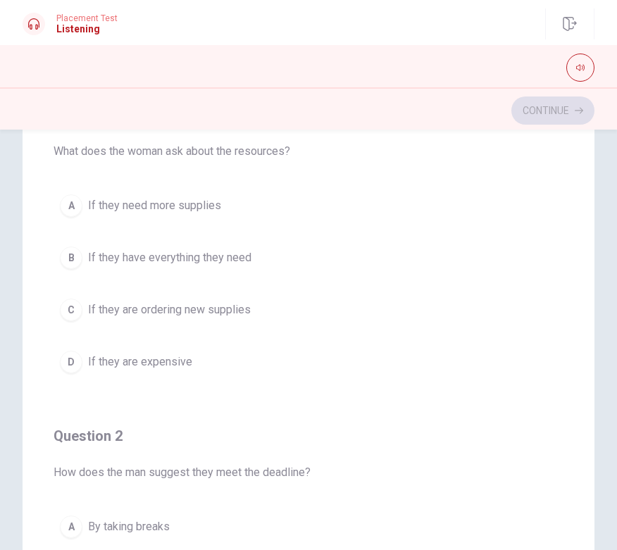
click at [206, 210] on span "If they need more supplies" at bounding box center [154, 205] width 133 height 17
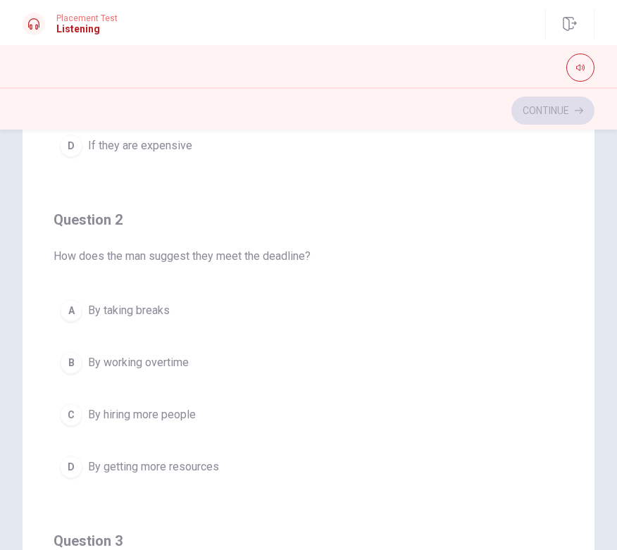
scroll to position [259, 0]
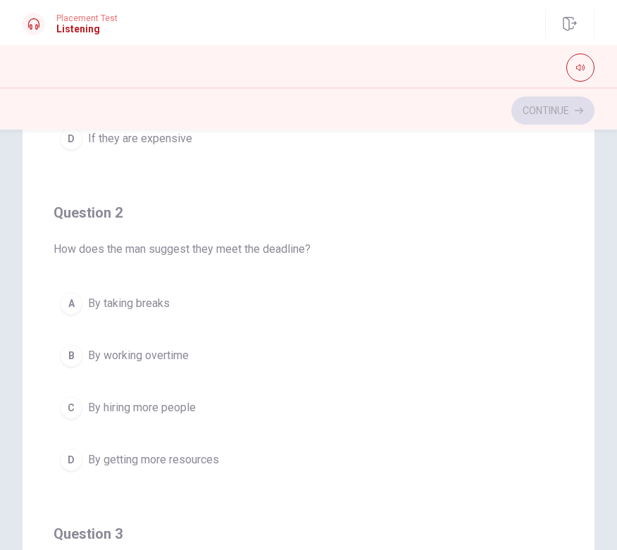
click at [157, 352] on span "By working overtime" at bounding box center [138, 355] width 101 height 17
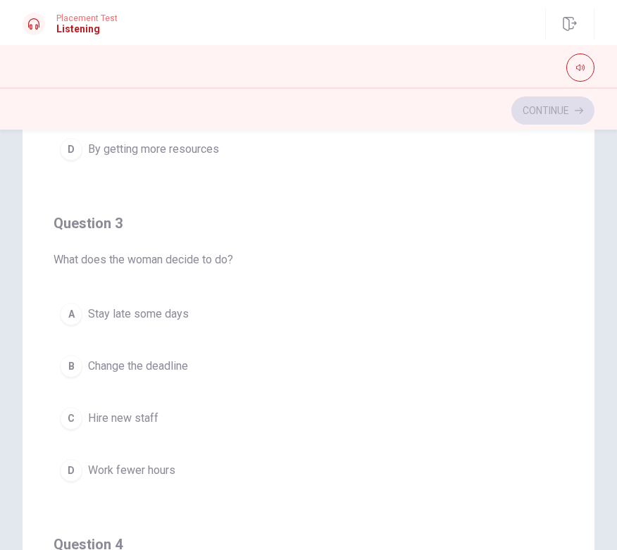
scroll to position [571, 0]
click at [163, 470] on span "Work fewer hours" at bounding box center [131, 469] width 87 height 17
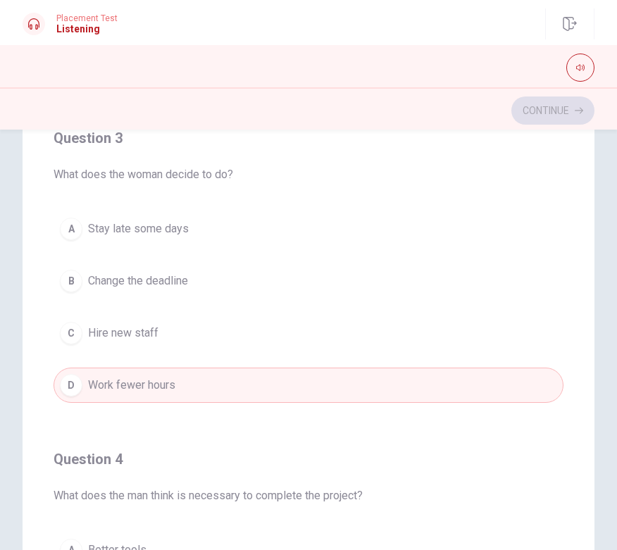
scroll to position [649, 0]
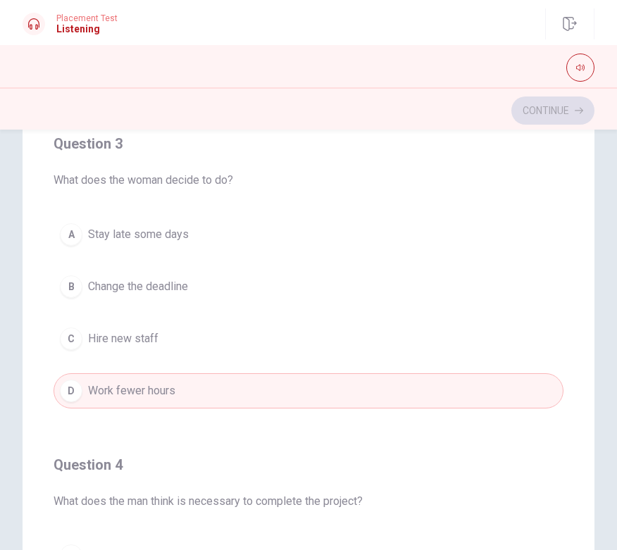
click at [207, 232] on button "A Stay late some days" at bounding box center [309, 234] width 510 height 35
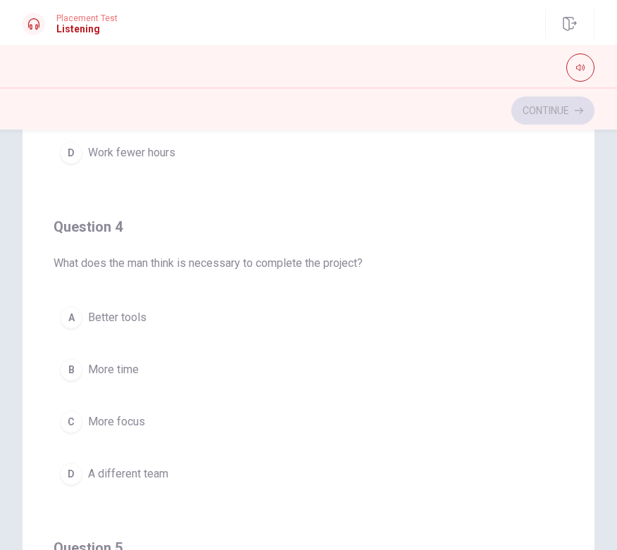
scroll to position [922, 0]
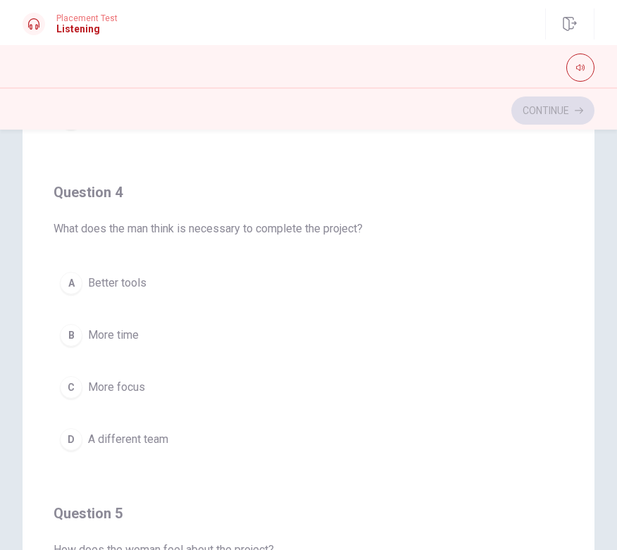
click at [135, 382] on span "More focus" at bounding box center [116, 387] width 57 height 17
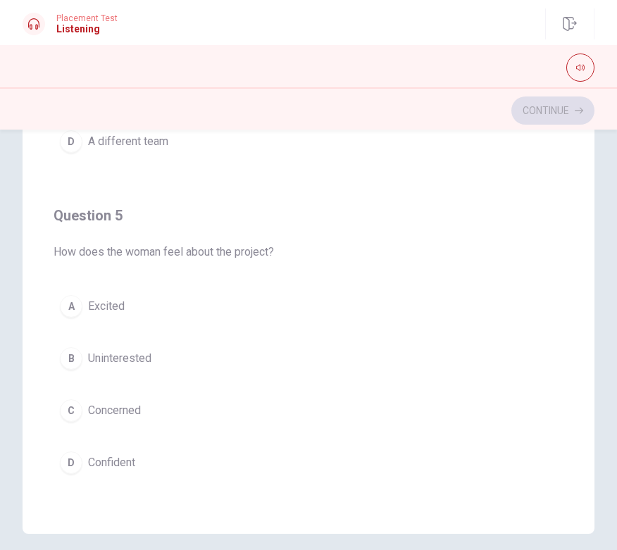
scroll to position [203, 0]
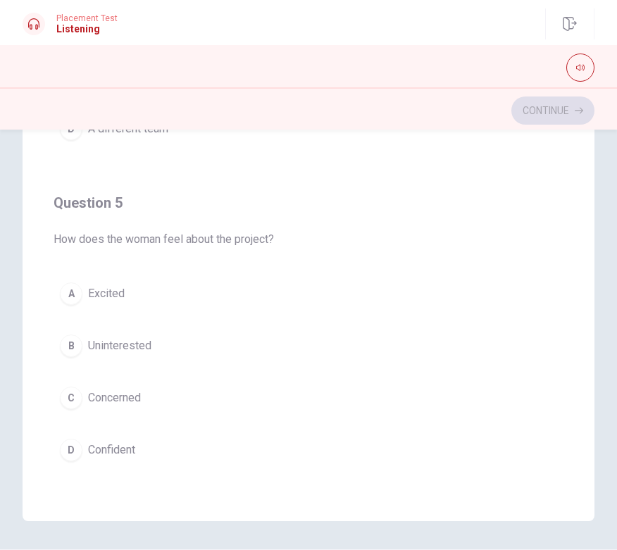
click at [138, 444] on button "D Confident" at bounding box center [309, 449] width 510 height 35
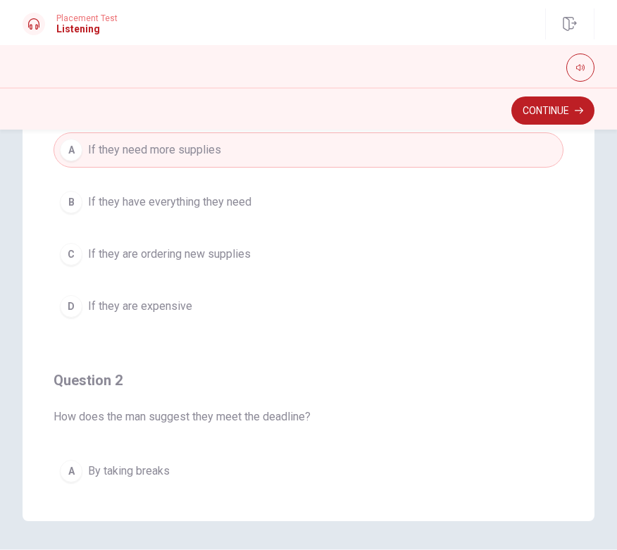
scroll to position [0, 0]
click at [551, 106] on button "Continue" at bounding box center [552, 110] width 83 height 28
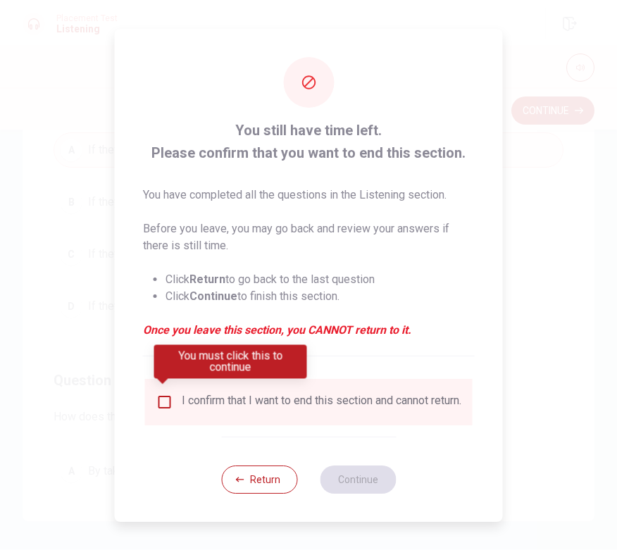
click at [158, 399] on input "You must click this to continue" at bounding box center [164, 402] width 17 height 17
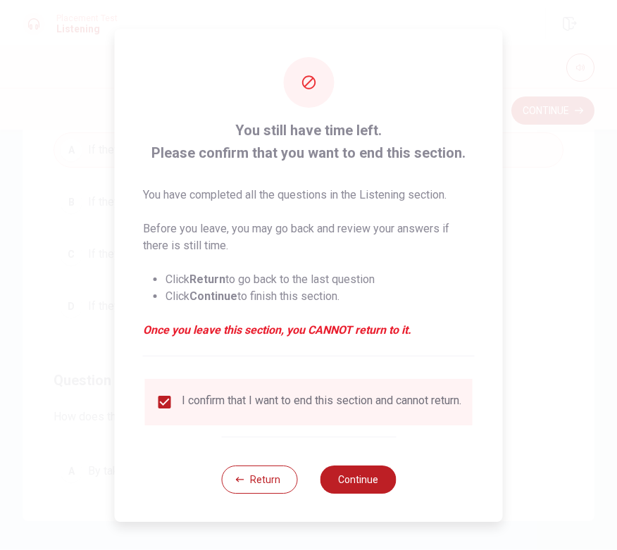
click at [352, 476] on button "Continue" at bounding box center [358, 479] width 76 height 28
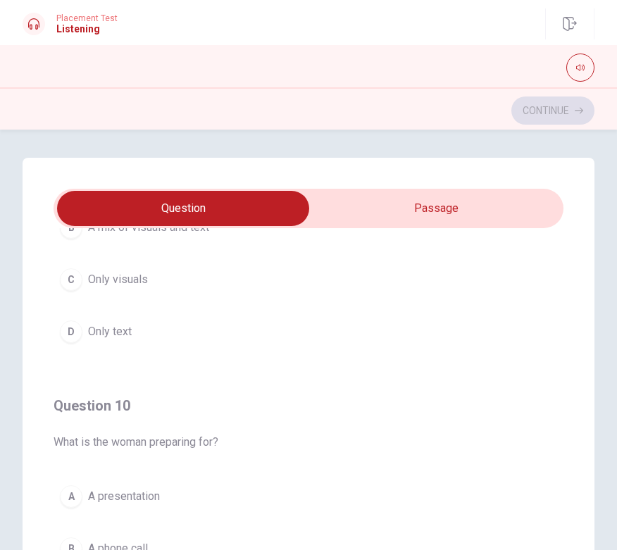
type input "16"
click at [518, 194] on input "checkbox" at bounding box center [183, 208] width 765 height 35
checkbox input "true"
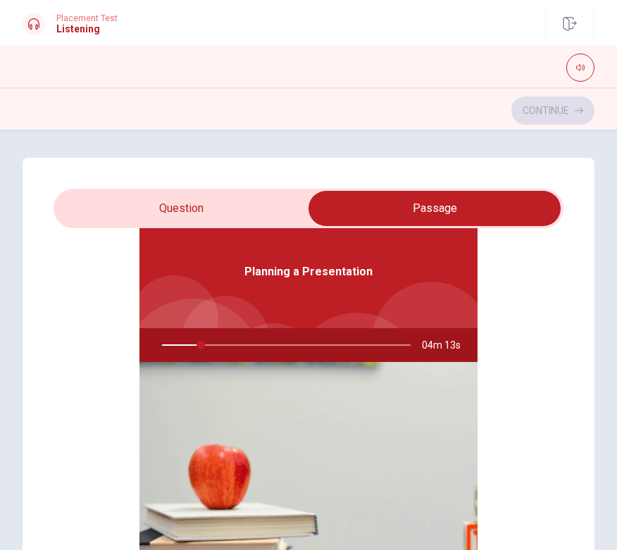
scroll to position [79, 0]
click at [327, 434] on img at bounding box center [308, 474] width 338 height 225
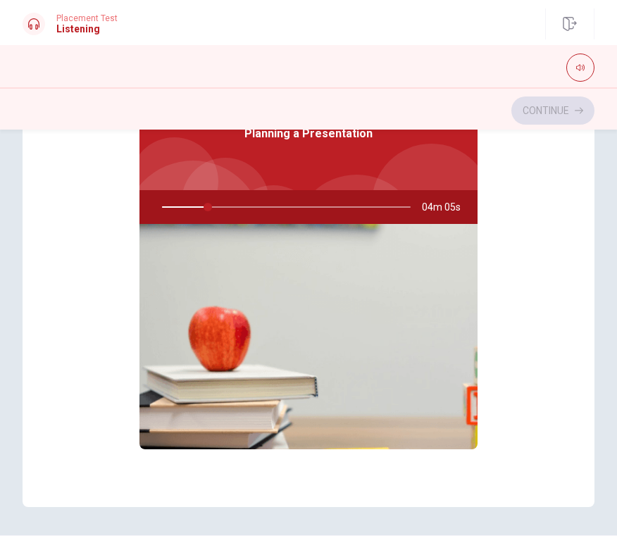
scroll to position [0, 0]
click at [405, 301] on img at bounding box center [308, 336] width 338 height 225
click at [344, 305] on img at bounding box center [308, 336] width 338 height 225
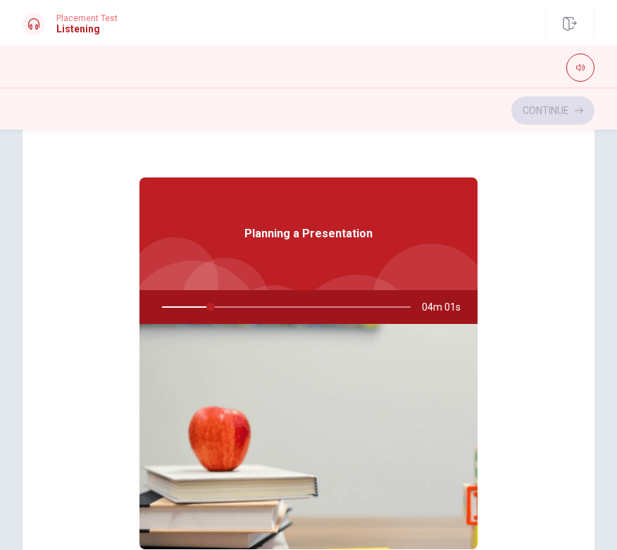
scroll to position [116, 0]
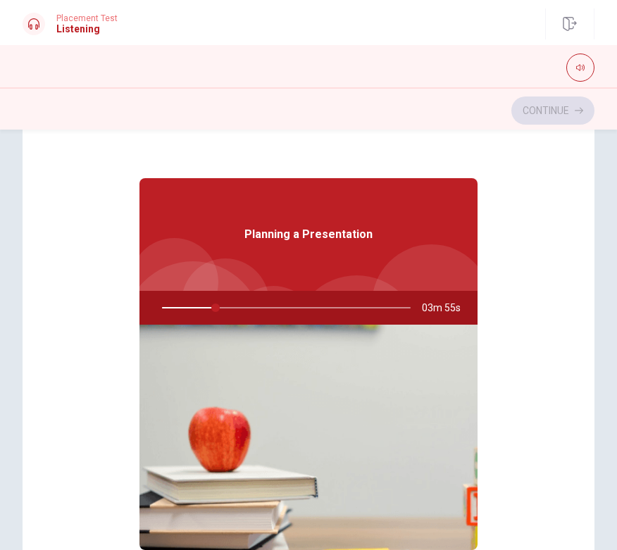
click at [361, 412] on img at bounding box center [308, 437] width 338 height 225
click at [404, 222] on div "Planning a Presentation" at bounding box center [308, 234] width 338 height 113
click at [580, 63] on button "button" at bounding box center [580, 68] width 28 height 28
type input "49"
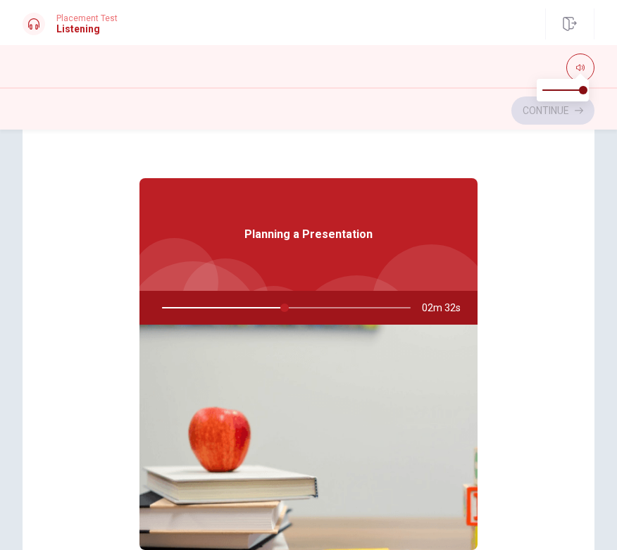
checkbox input "false"
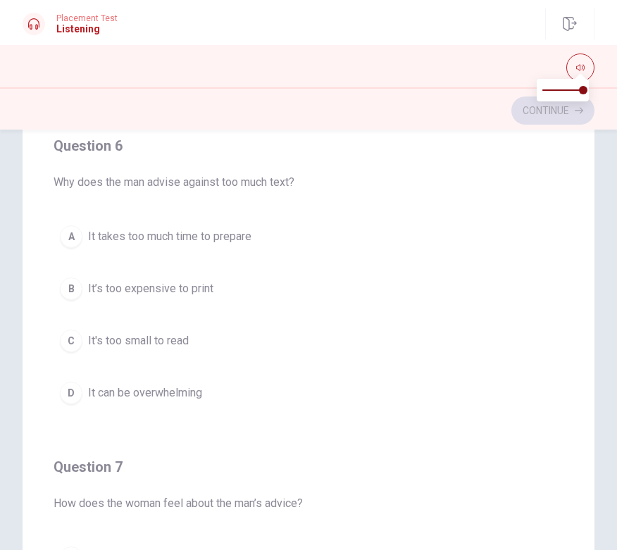
click at [182, 394] on span "It can be overwhelming" at bounding box center [145, 392] width 114 height 17
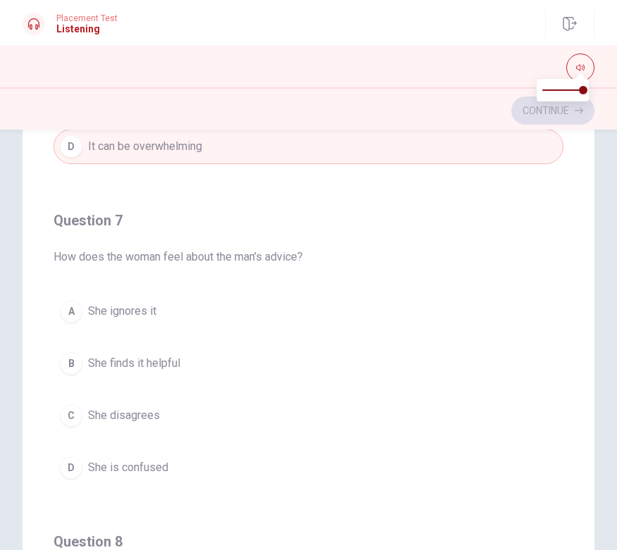
scroll to position [249, 0]
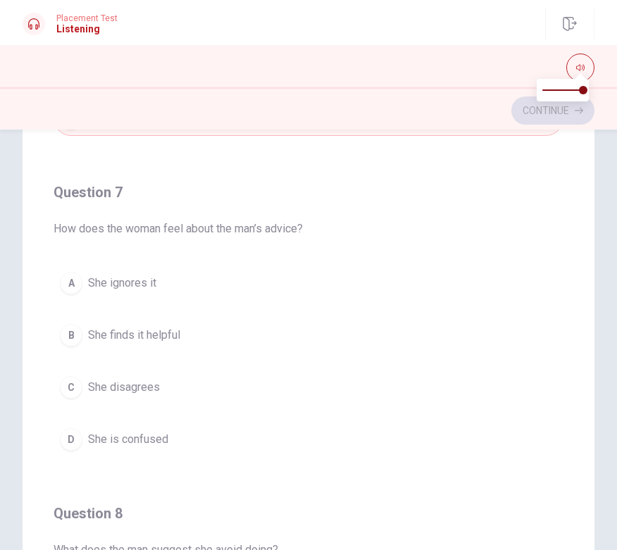
click at [146, 335] on span "She finds it helpful" at bounding box center [134, 335] width 92 height 17
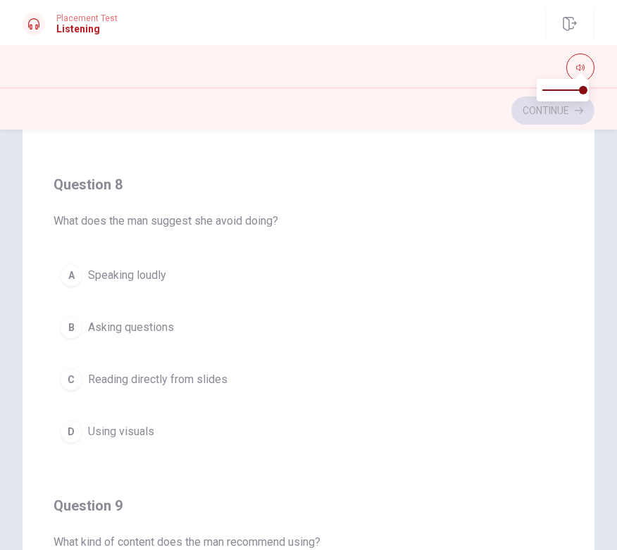
scroll to position [579, 0]
click at [130, 445] on button "D Using visuals" at bounding box center [309, 430] width 510 height 35
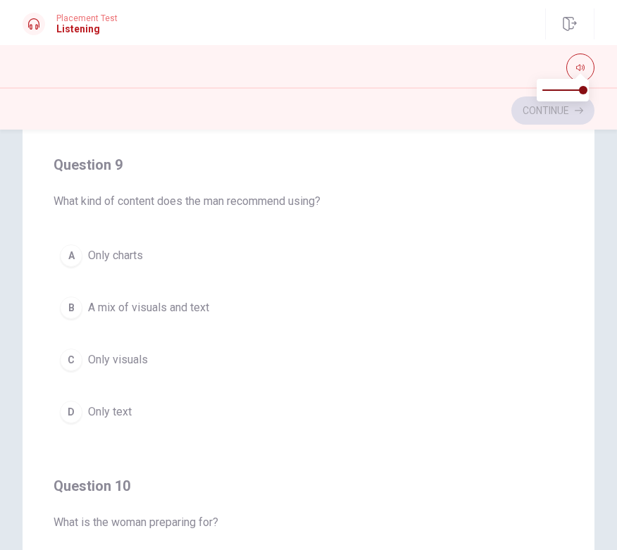
scroll to position [925, 0]
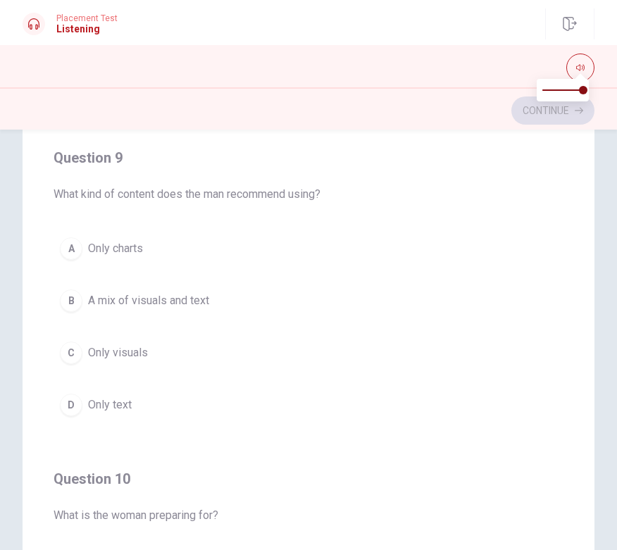
click at [194, 311] on button "B A mix of visuals and text" at bounding box center [309, 300] width 510 height 35
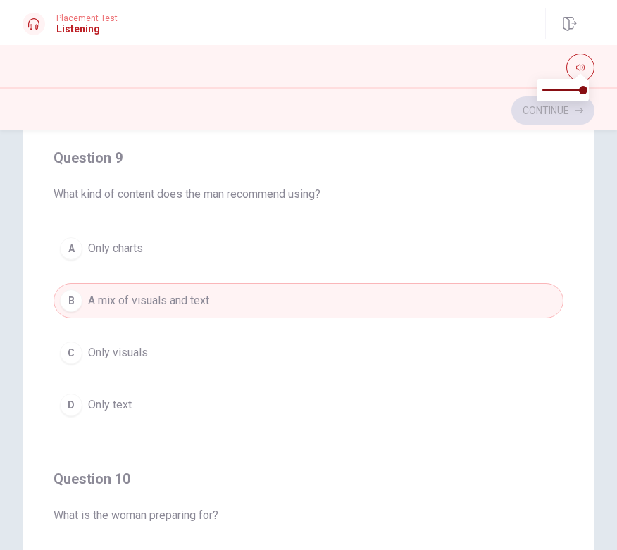
click at [501, 422] on button "D Only text" at bounding box center [309, 404] width 510 height 35
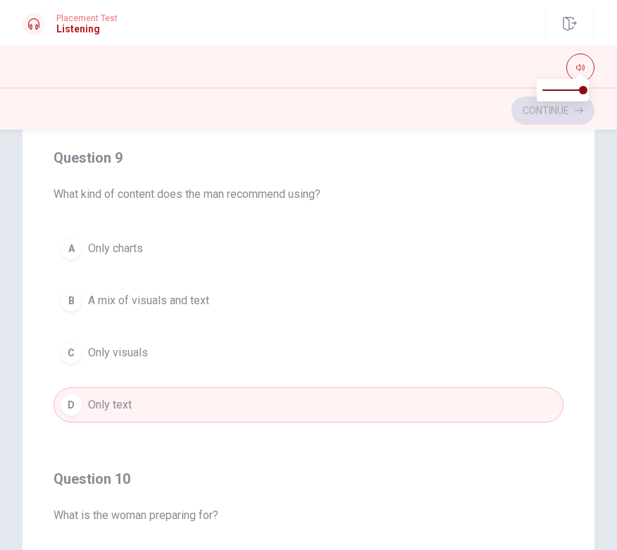
click at [337, 315] on button "B A mix of visuals and text" at bounding box center [309, 300] width 510 height 35
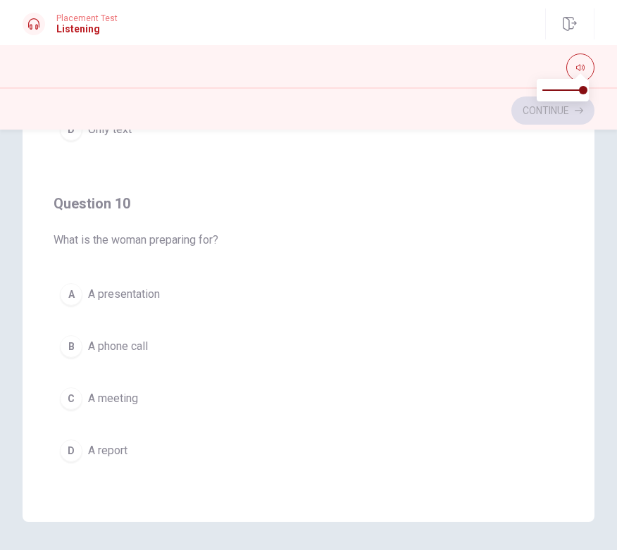
scroll to position [218, 0]
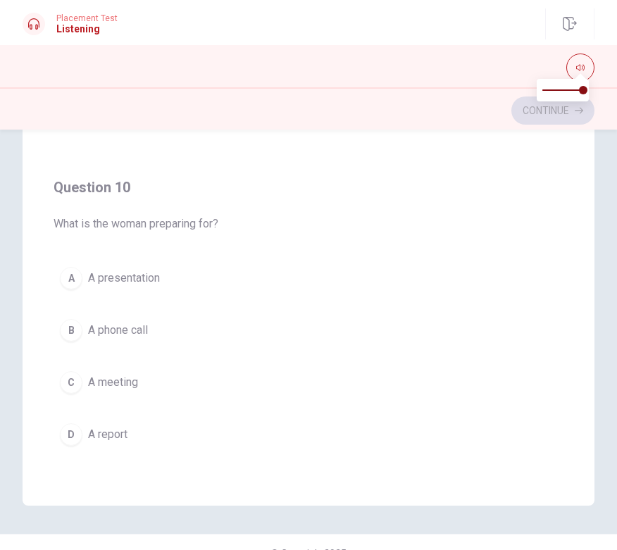
click at [132, 285] on span "A presentation" at bounding box center [124, 278] width 72 height 17
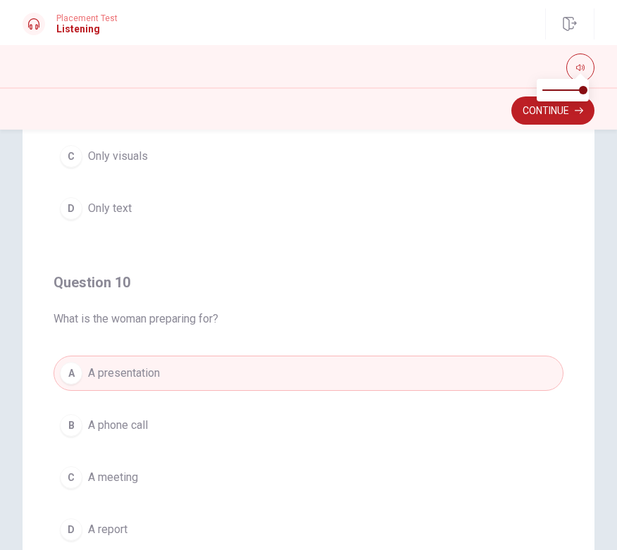
scroll to position [122, 0]
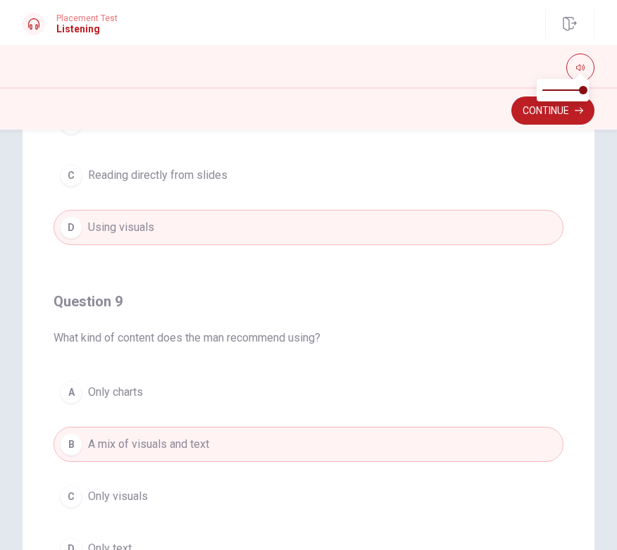
click at [549, 108] on button "Continue" at bounding box center [552, 110] width 83 height 28
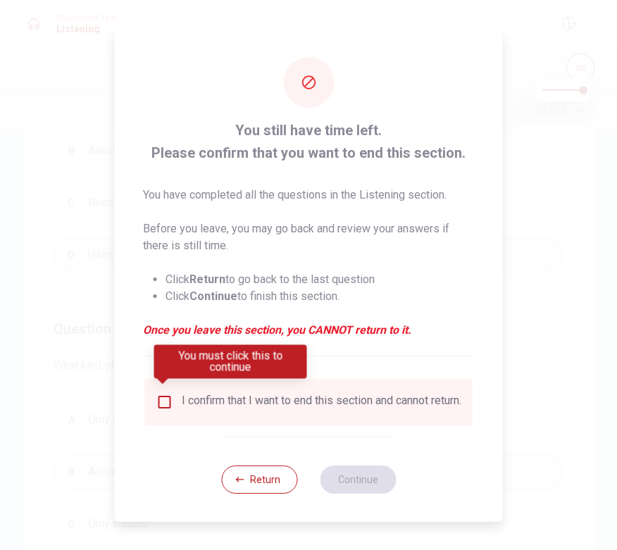
scroll to position [774, 0]
click at [158, 399] on input "You must click this to continue" at bounding box center [164, 402] width 17 height 17
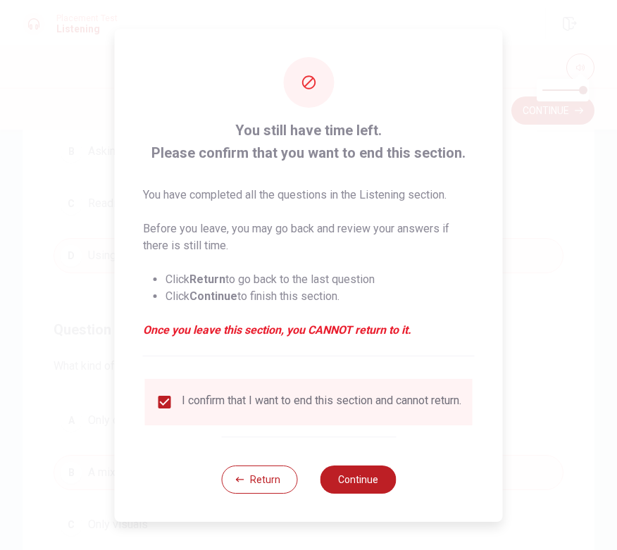
click at [361, 472] on button "Continue" at bounding box center [358, 479] width 76 height 28
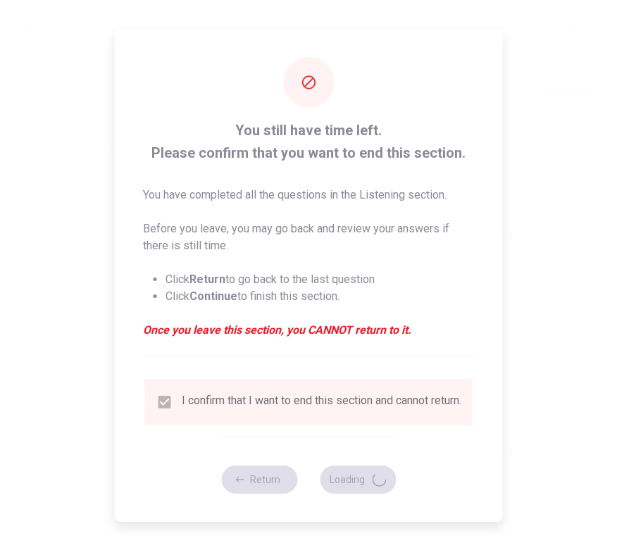
scroll to position [0, 0]
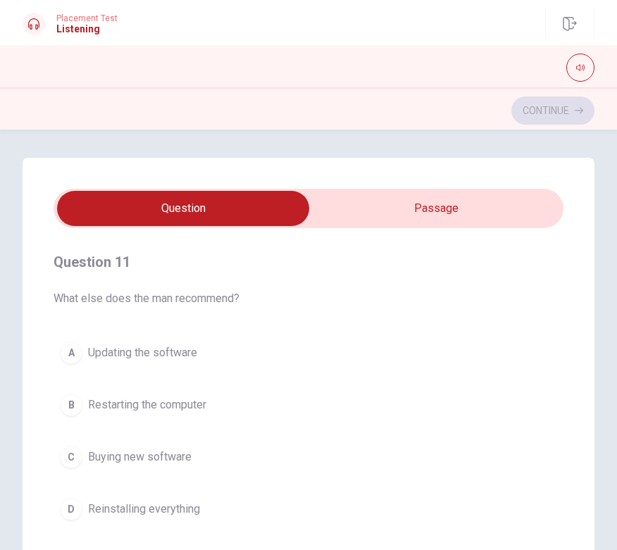
type input "6"
click at [483, 204] on input "checkbox" at bounding box center [183, 208] width 765 height 35
checkbox input "true"
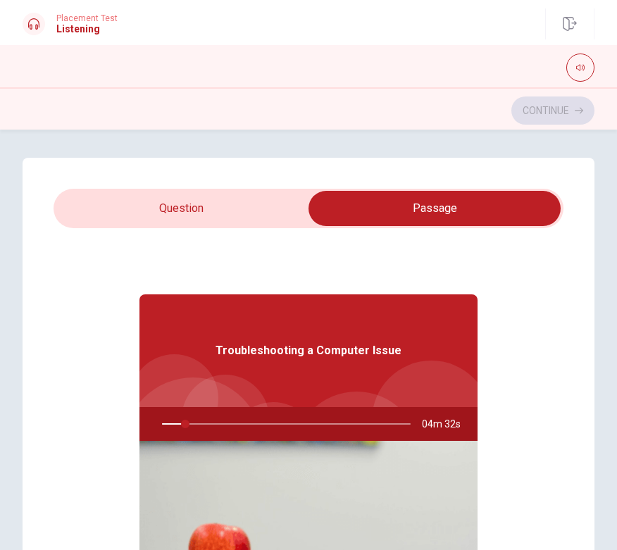
type input "10"
click at [236, 220] on input "checkbox" at bounding box center [434, 208] width 765 height 35
checkbox input "false"
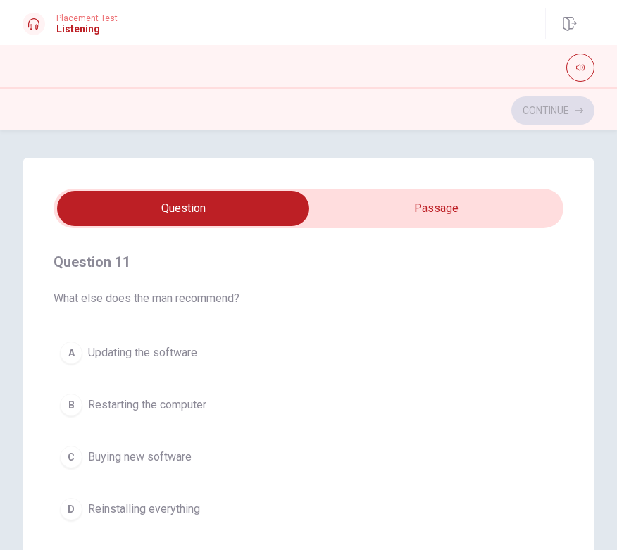
type input "18"
click at [514, 192] on input "checkbox" at bounding box center [183, 208] width 765 height 35
checkbox input "true"
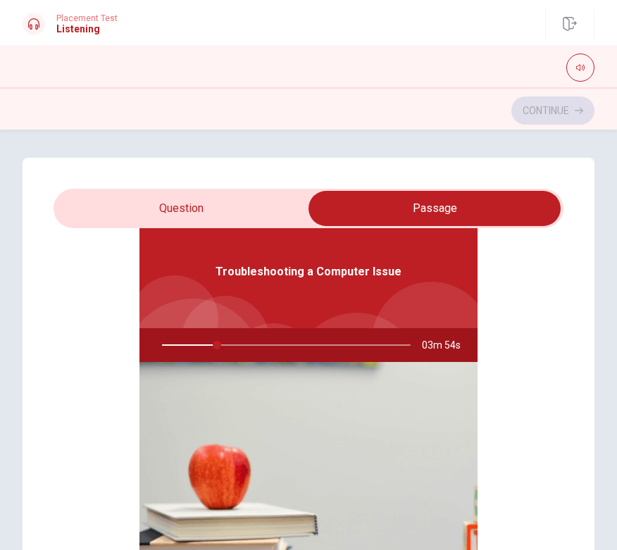
scroll to position [79, 0]
type input "23"
click at [489, 196] on input "checkbox" at bounding box center [434, 208] width 765 height 35
checkbox input "false"
type input "23"
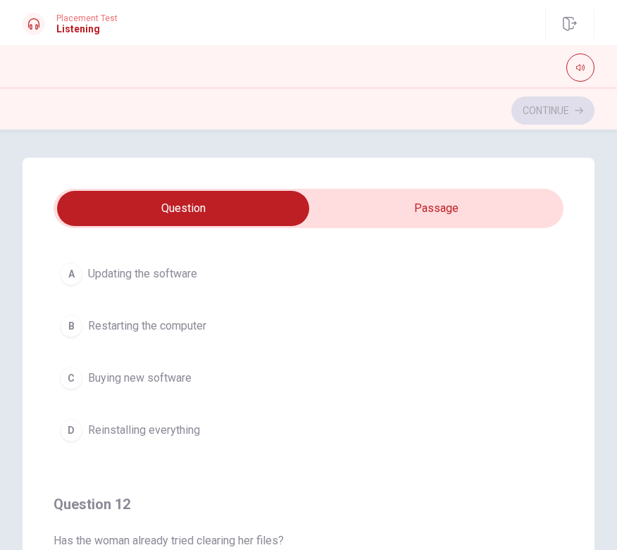
click at [489, 202] on input "checkbox" at bounding box center [183, 208] width 765 height 35
checkbox input "true"
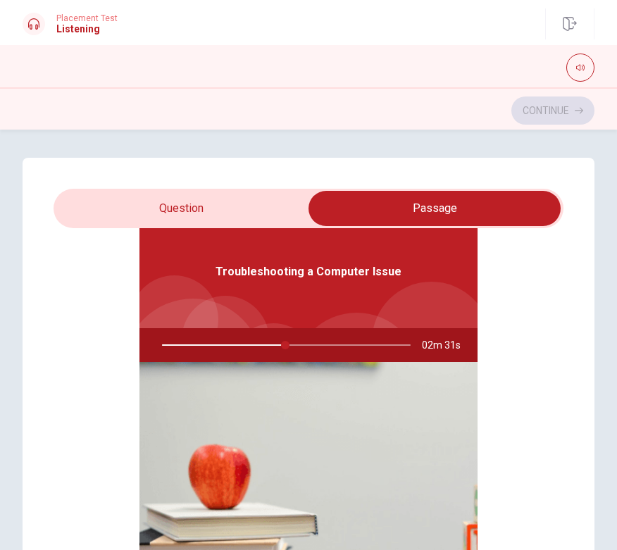
type input "50"
click at [217, 223] on input "checkbox" at bounding box center [434, 208] width 765 height 35
checkbox input "false"
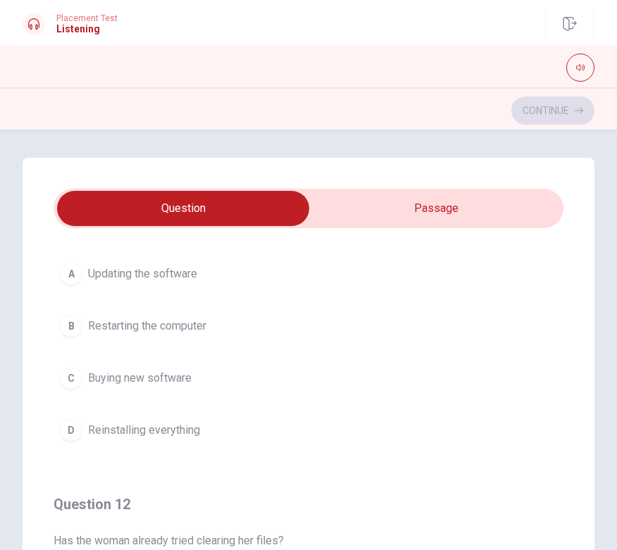
click at [170, 275] on span "Updating the software" at bounding box center [142, 273] width 109 height 17
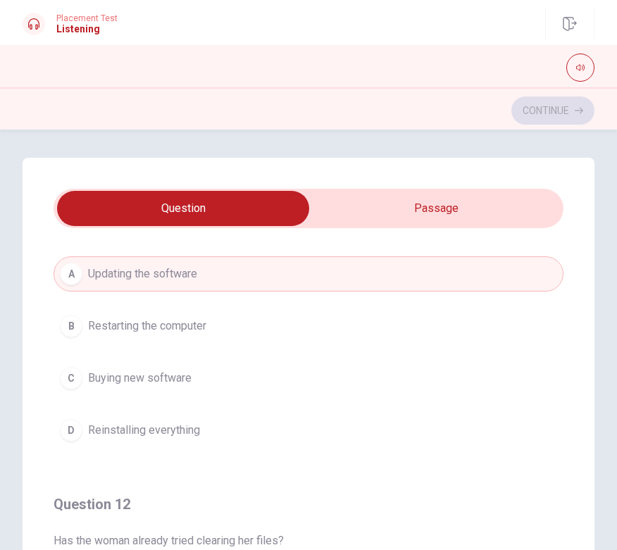
click at [197, 334] on span "Restarting the computer" at bounding box center [147, 326] width 118 height 17
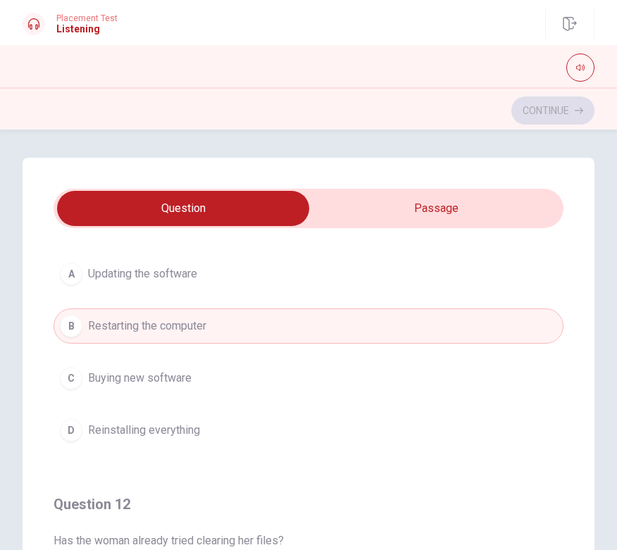
click at [353, 277] on button "A Updating the software" at bounding box center [309, 273] width 510 height 35
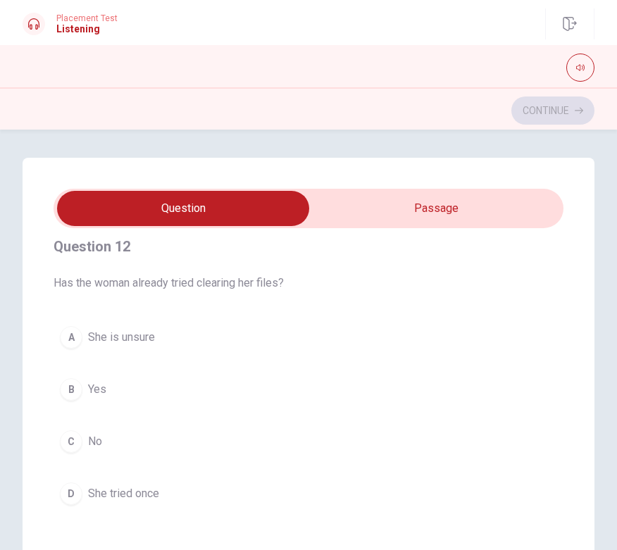
scroll to position [339, 0]
click at [120, 387] on button "B Yes" at bounding box center [309, 387] width 510 height 35
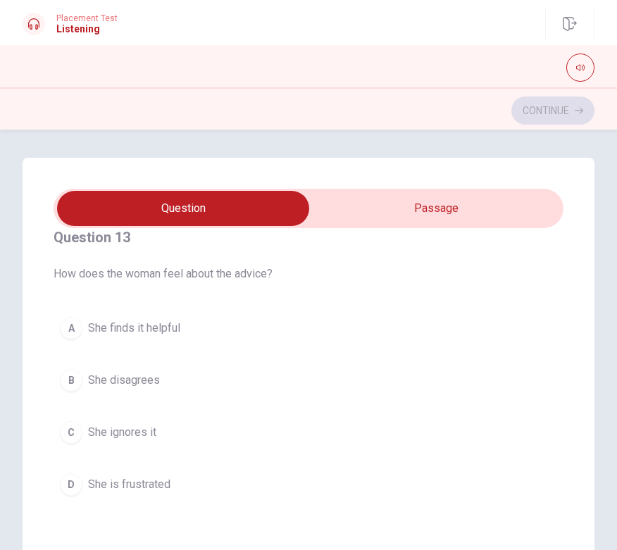
scroll to position [680, 0]
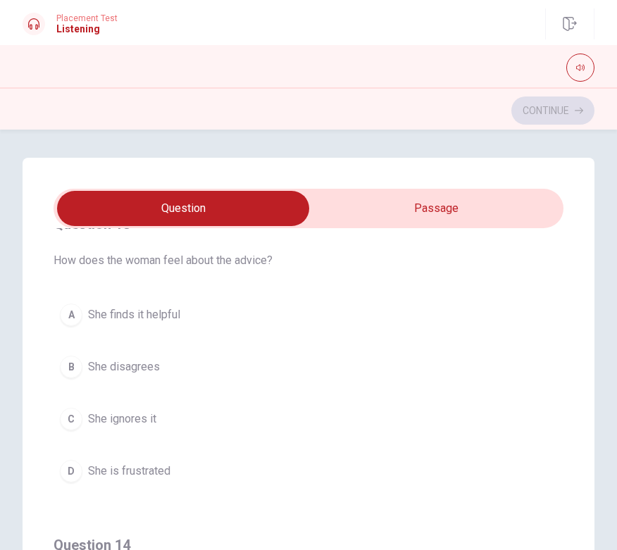
click at [162, 318] on span "She finds it helpful" at bounding box center [134, 314] width 92 height 17
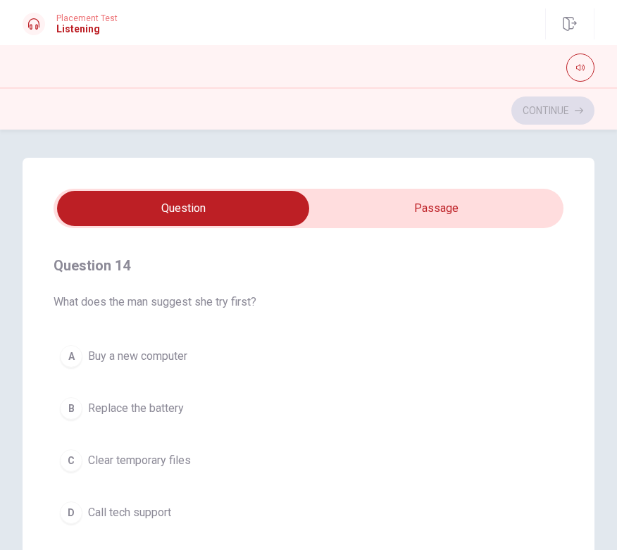
scroll to position [960, 0]
click at [176, 459] on span "Clear temporary files" at bounding box center [139, 459] width 103 height 17
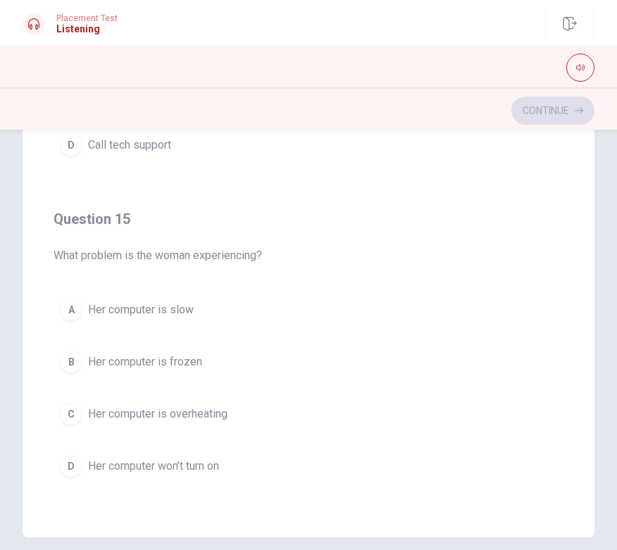
scroll to position [186, 0]
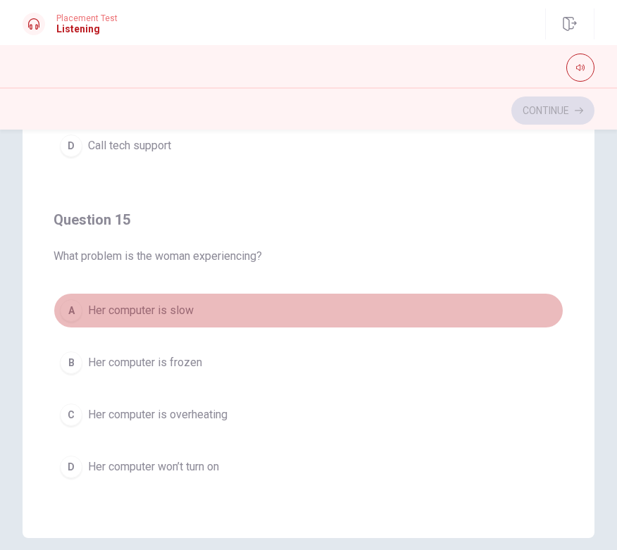
click at [169, 326] on button "A Her computer is slow" at bounding box center [309, 310] width 510 height 35
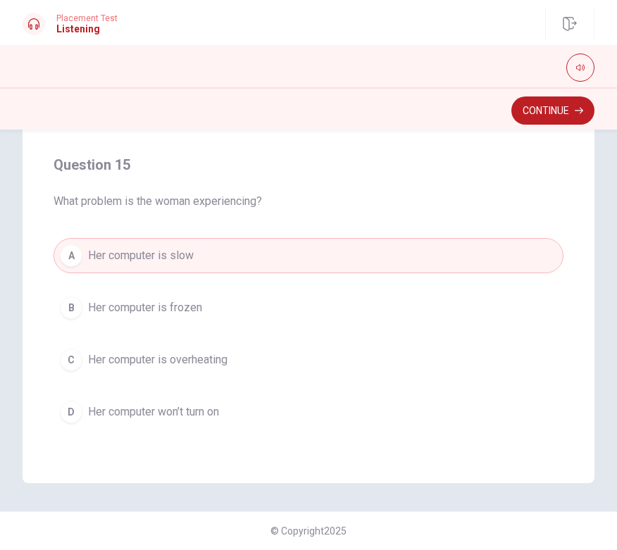
scroll to position [241, 0]
click at [552, 115] on button "Continue" at bounding box center [552, 110] width 83 height 28
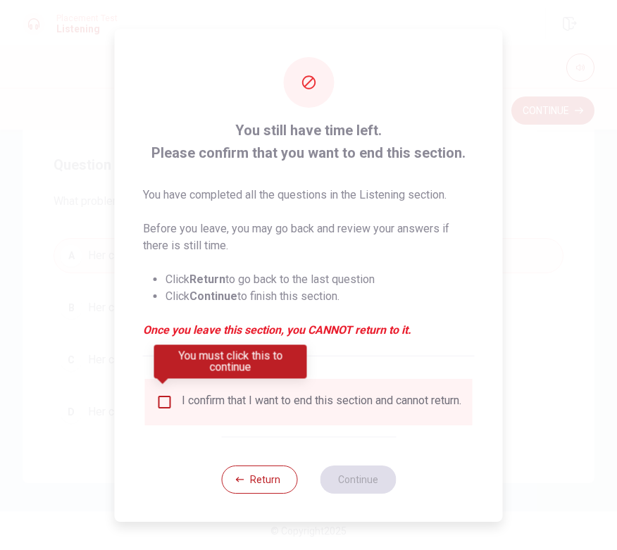
click at [164, 394] on input "You must click this to continue" at bounding box center [164, 402] width 17 height 17
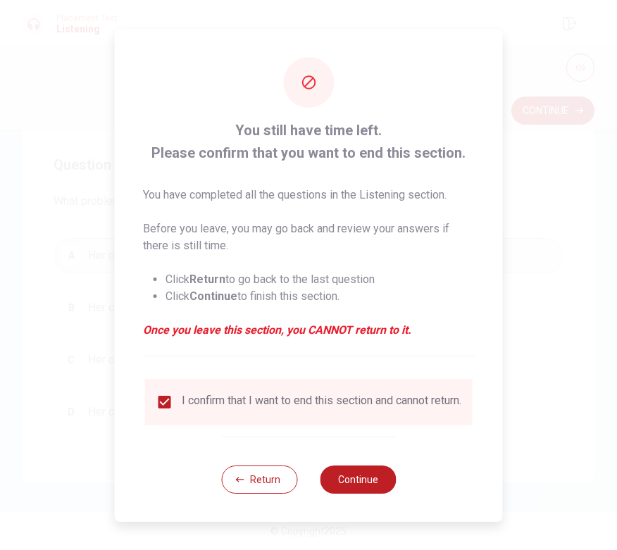
click at [353, 473] on button "Continue" at bounding box center [358, 479] width 76 height 28
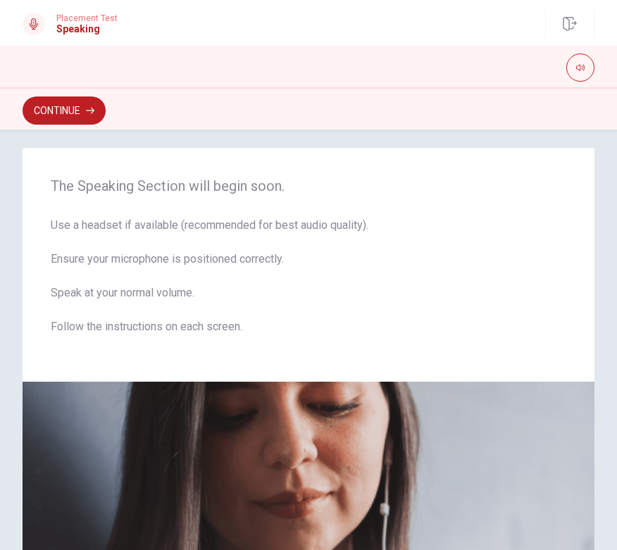
scroll to position [85, 0]
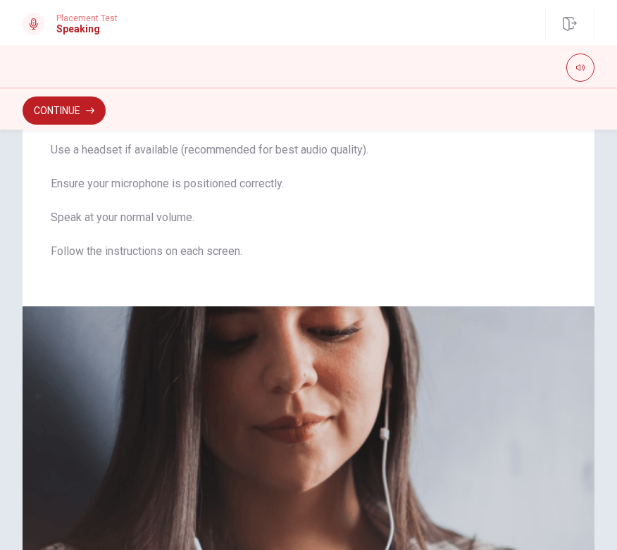
click at [66, 111] on button "Continue" at bounding box center [64, 110] width 83 height 28
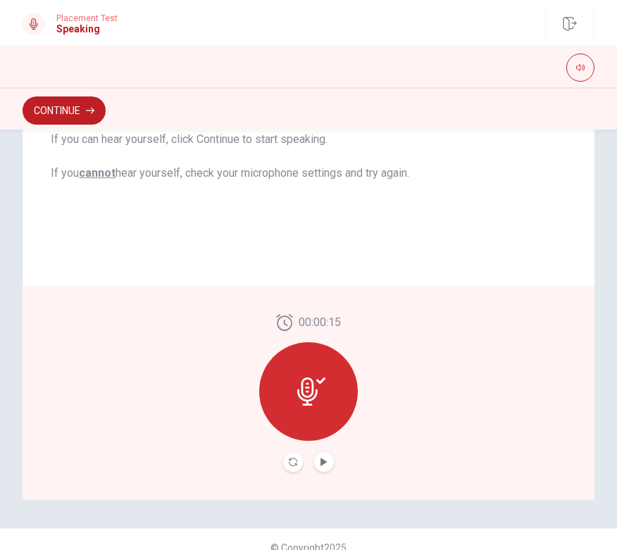
scroll to position [274, 0]
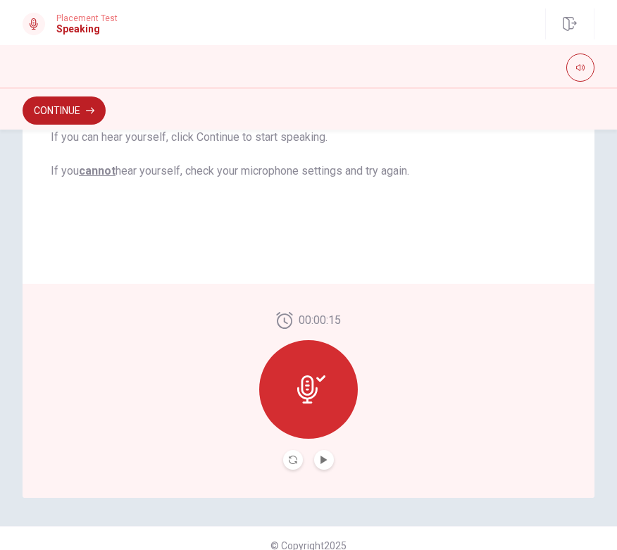
click at [308, 384] on icon at bounding box center [311, 389] width 28 height 28
click at [328, 384] on div at bounding box center [308, 389] width 99 height 99
click at [323, 463] on icon "Play Audio" at bounding box center [323, 460] width 6 height 8
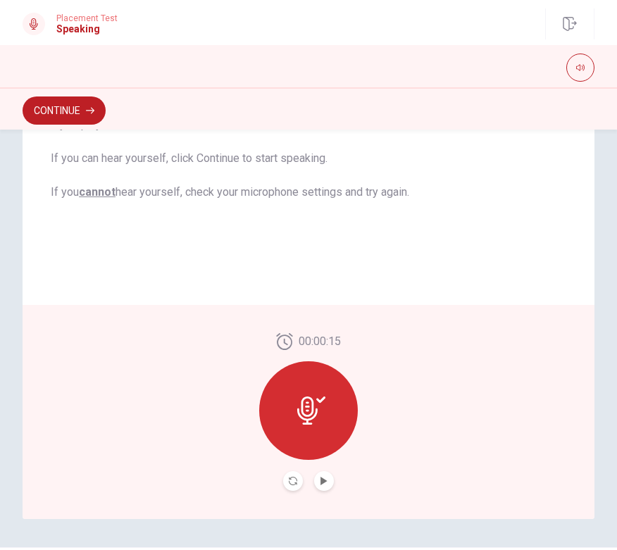
scroll to position [265, 0]
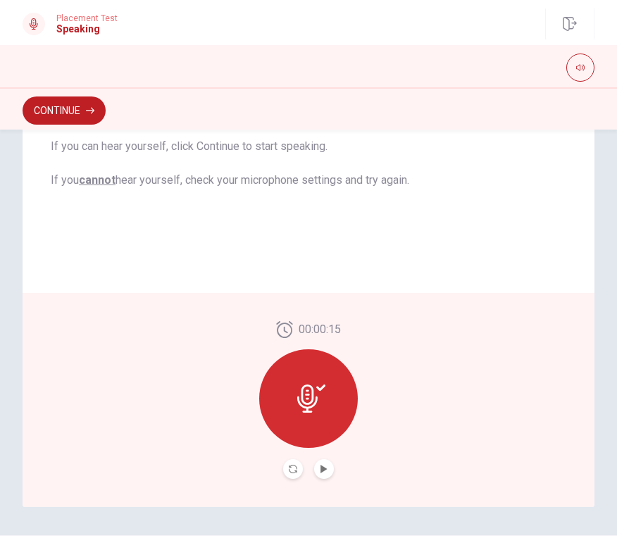
click at [313, 383] on div at bounding box center [308, 398] width 99 height 99
click at [323, 472] on icon "Play Audio" at bounding box center [324, 469] width 8 height 8
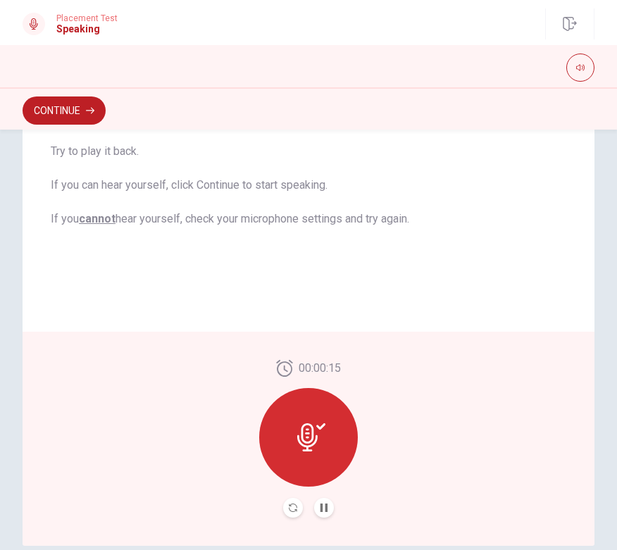
scroll to position [230, 0]
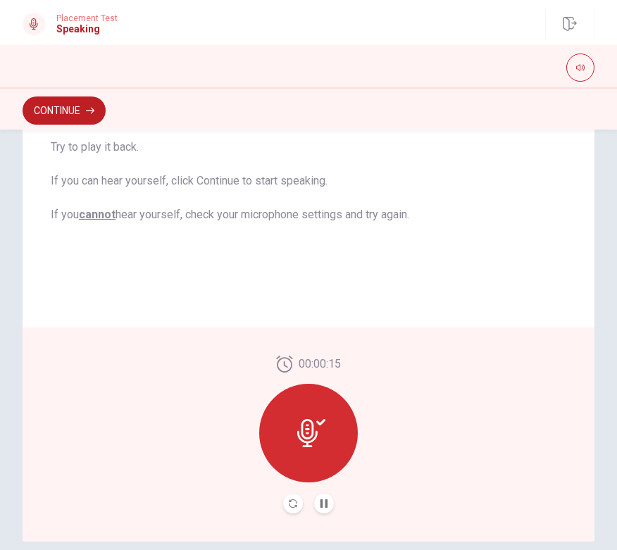
click at [323, 422] on icon at bounding box center [320, 422] width 9 height 6
click at [320, 427] on icon at bounding box center [311, 433] width 28 height 28
click at [303, 445] on icon at bounding box center [307, 433] width 20 height 28
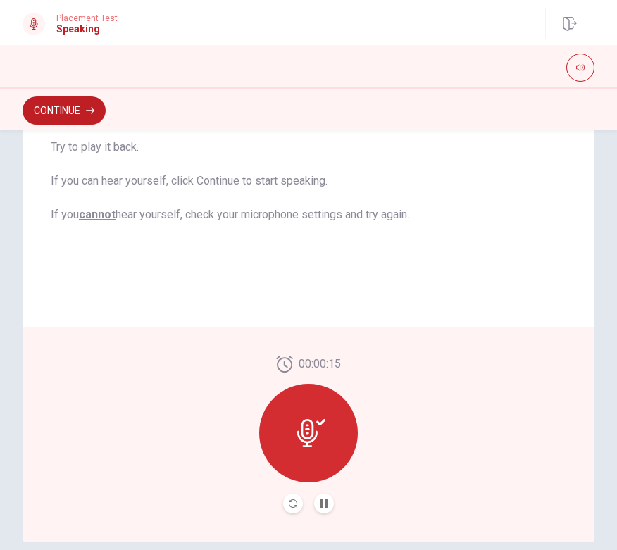
click at [576, 73] on button "button" at bounding box center [580, 68] width 28 height 28
click at [492, 223] on div "Checking the Microphone Check if your microphone works here. Record your voice.…" at bounding box center [309, 127] width 572 height 400
click at [38, 20] on icon at bounding box center [33, 23] width 11 height 11
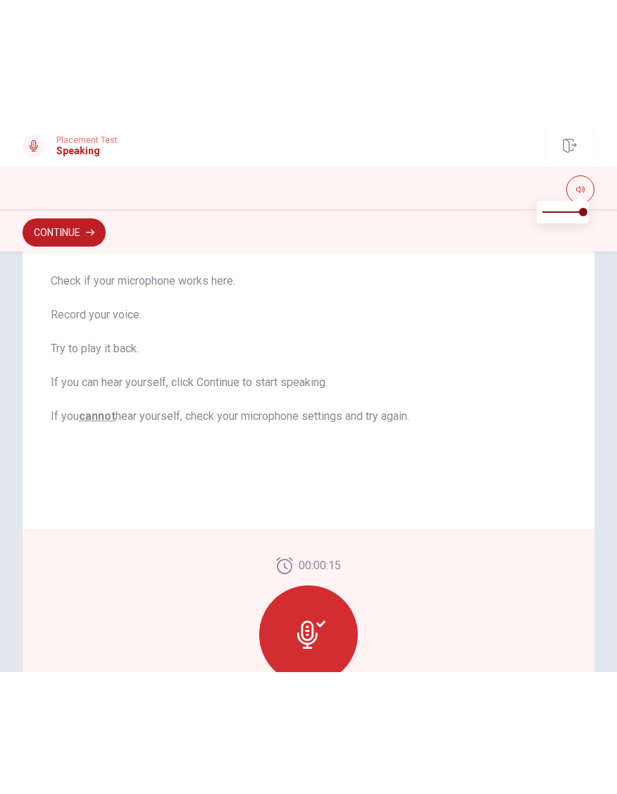
scroll to position [227, 0]
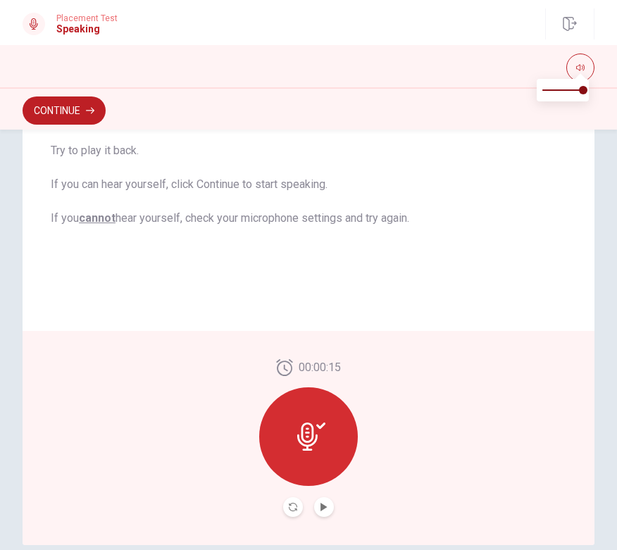
click at [320, 510] on icon "Play Audio" at bounding box center [324, 507] width 8 height 8
click at [287, 515] on button "Record Again" at bounding box center [293, 507] width 20 height 20
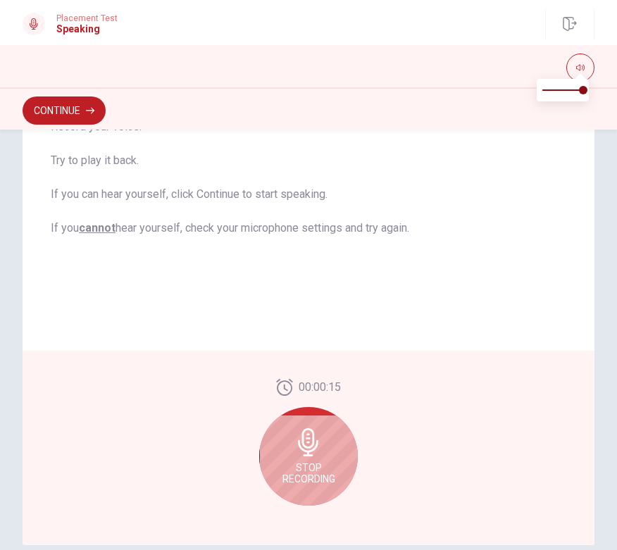
click at [306, 449] on icon at bounding box center [308, 442] width 28 height 28
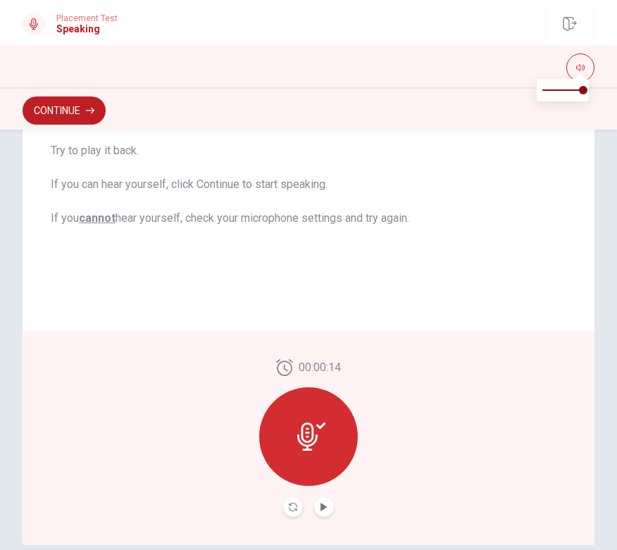
click at [315, 431] on icon at bounding box center [311, 436] width 28 height 28
click at [323, 506] on icon "Play Audio" at bounding box center [323, 507] width 6 height 8
click at [324, 507] on icon "Play Audio" at bounding box center [323, 507] width 6 height 8
click at [285, 504] on button "Record Again" at bounding box center [293, 507] width 20 height 20
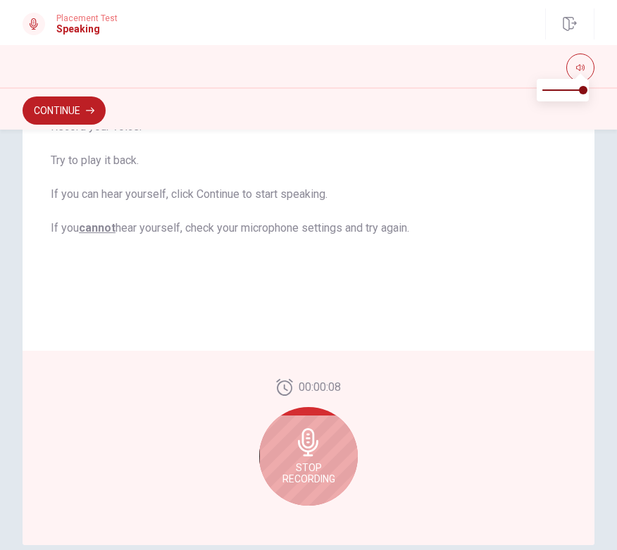
click at [309, 461] on div "Stop Recording" at bounding box center [308, 456] width 99 height 99
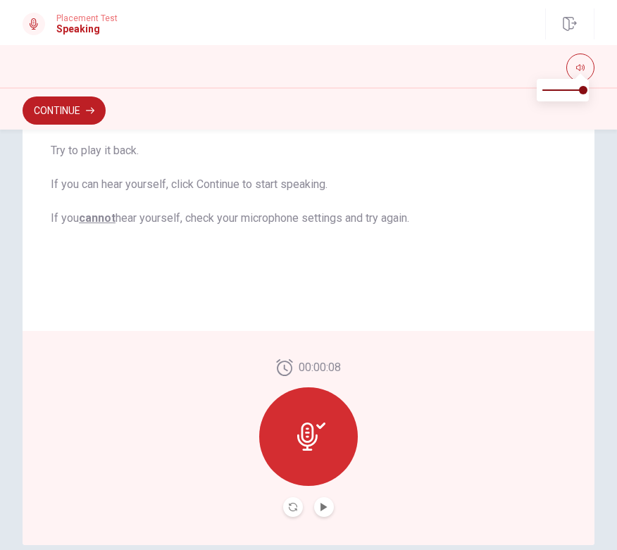
click at [317, 513] on button "Play Audio" at bounding box center [324, 507] width 20 height 20
click at [292, 506] on icon "Record Again" at bounding box center [293, 507] width 8 height 8
click at [324, 507] on icon "Play Audio" at bounding box center [323, 507] width 6 height 8
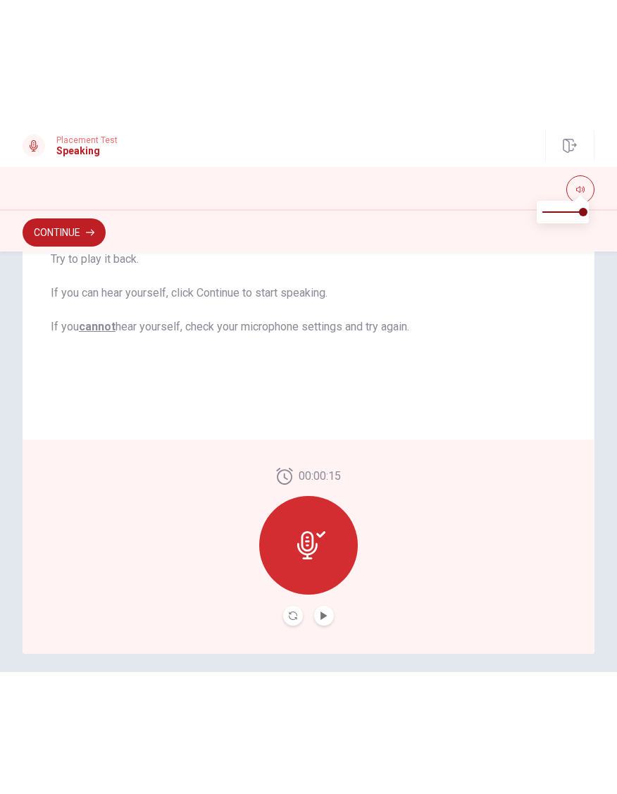
scroll to position [238, 0]
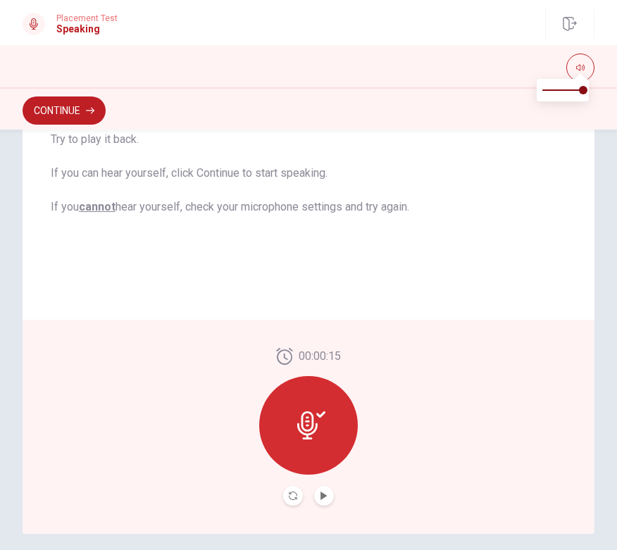
click at [294, 494] on icon "Record Again" at bounding box center [293, 496] width 8 height 8
click at [320, 452] on div at bounding box center [308, 425] width 99 height 99
click at [321, 499] on icon "Play Audio" at bounding box center [323, 496] width 6 height 8
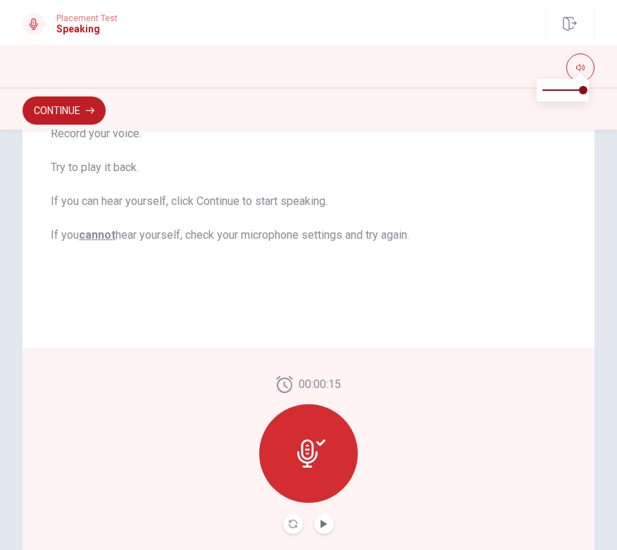
scroll to position [207, 0]
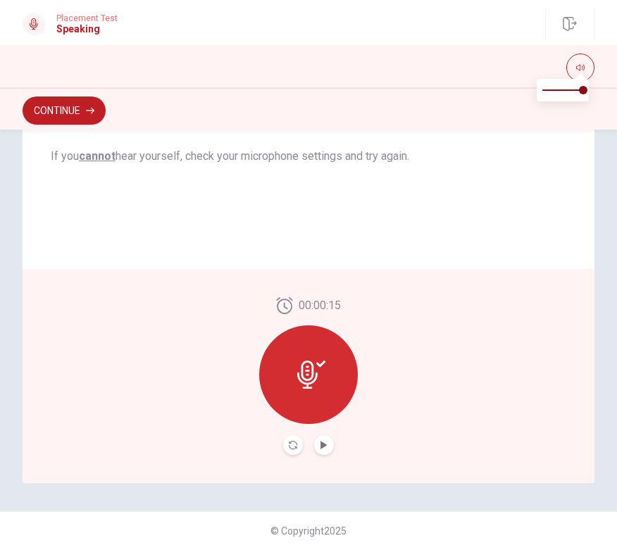
click at [530, 188] on div "Checking the Microphone Check if your microphone works here. Record your voice.…" at bounding box center [309, 69] width 572 height 400
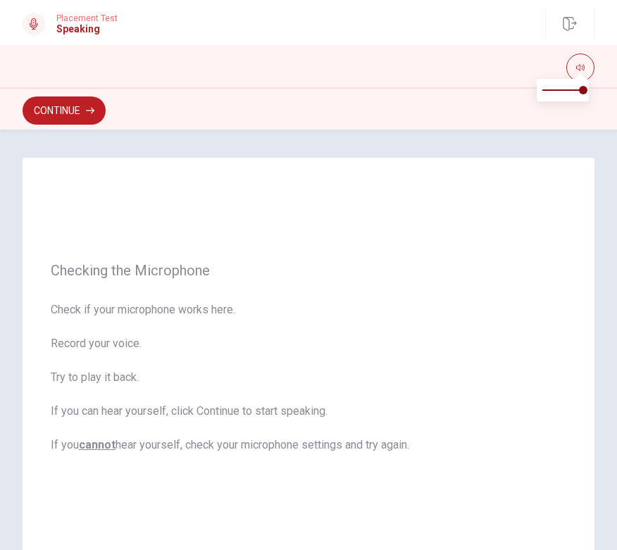
scroll to position [0, 0]
click at [77, 111] on button "Continue" at bounding box center [64, 110] width 83 height 28
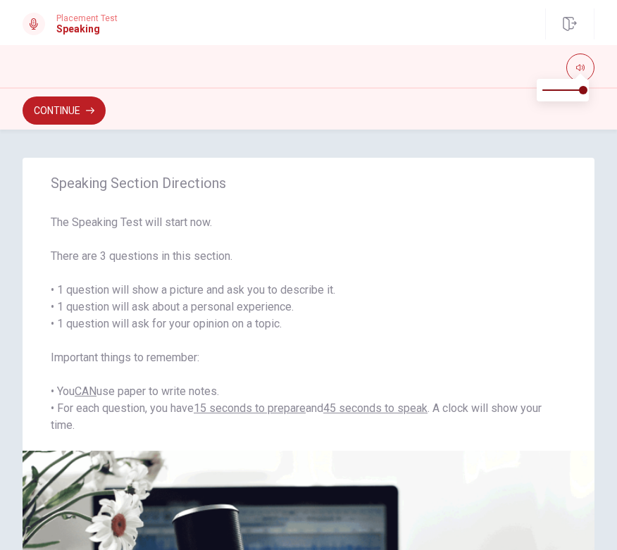
click at [74, 108] on button "Continue" at bounding box center [64, 110] width 83 height 28
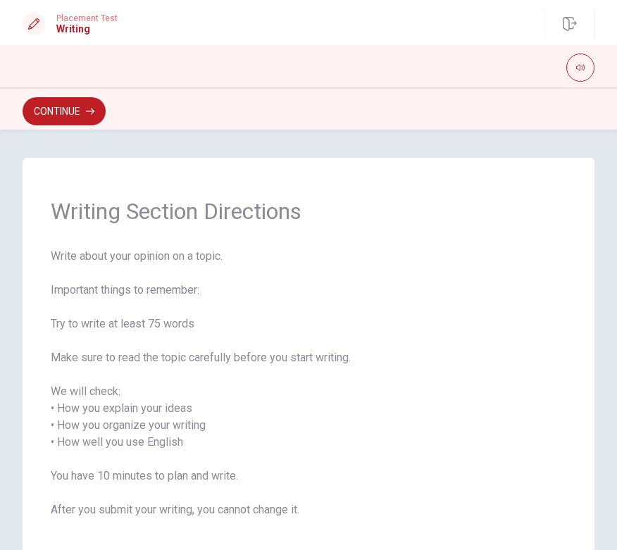
click at [106, 109] on button "Continue" at bounding box center [64, 111] width 83 height 28
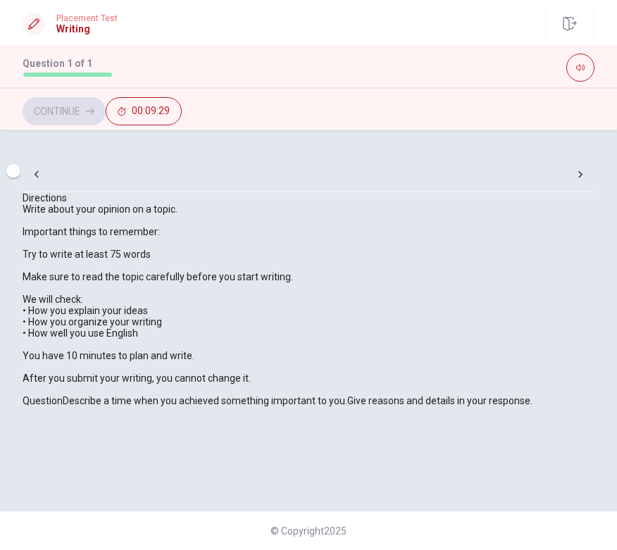
click at [54, 184] on input "checkbox" at bounding box center [13, 171] width 80 height 27
checkbox input "true"
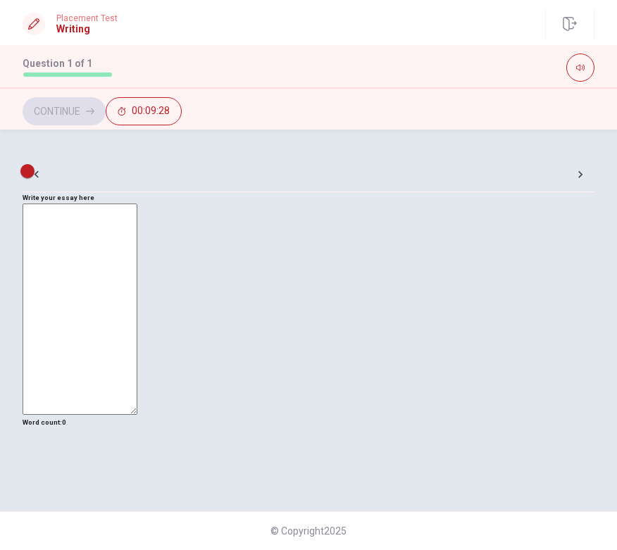
click at [137, 330] on textarea at bounding box center [80, 309] width 115 height 211
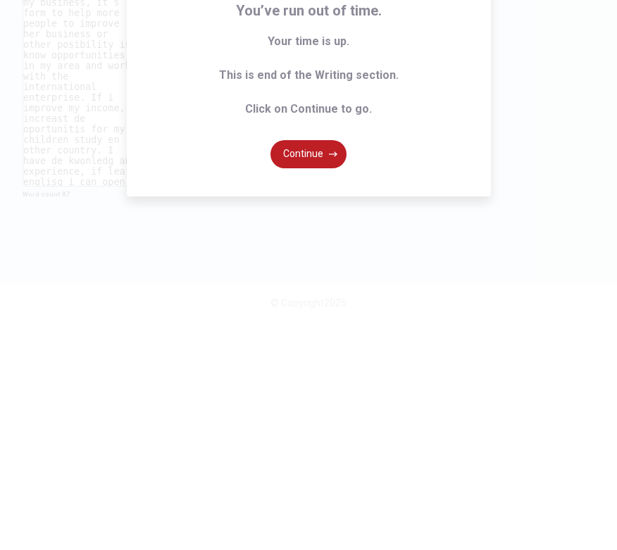
type textarea "I wants learn english por increast my business, it´s form to help more people t…"
click at [311, 368] on button "Continue" at bounding box center [308, 382] width 76 height 28
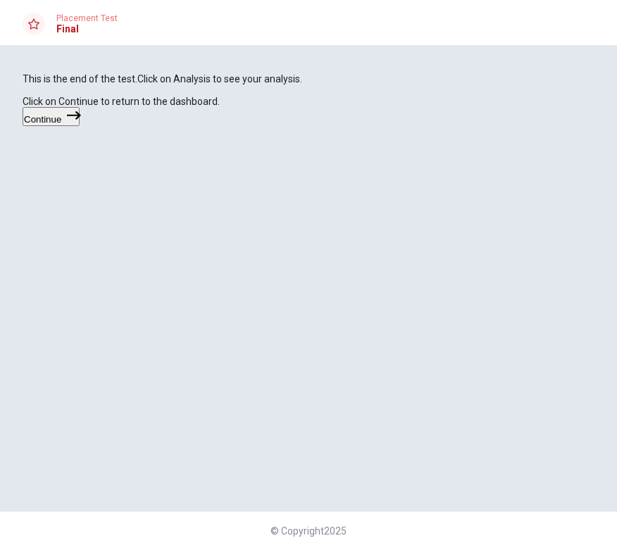
click at [80, 126] on button "Continue" at bounding box center [51, 116] width 57 height 19
